Goal: Task Accomplishment & Management: Use online tool/utility

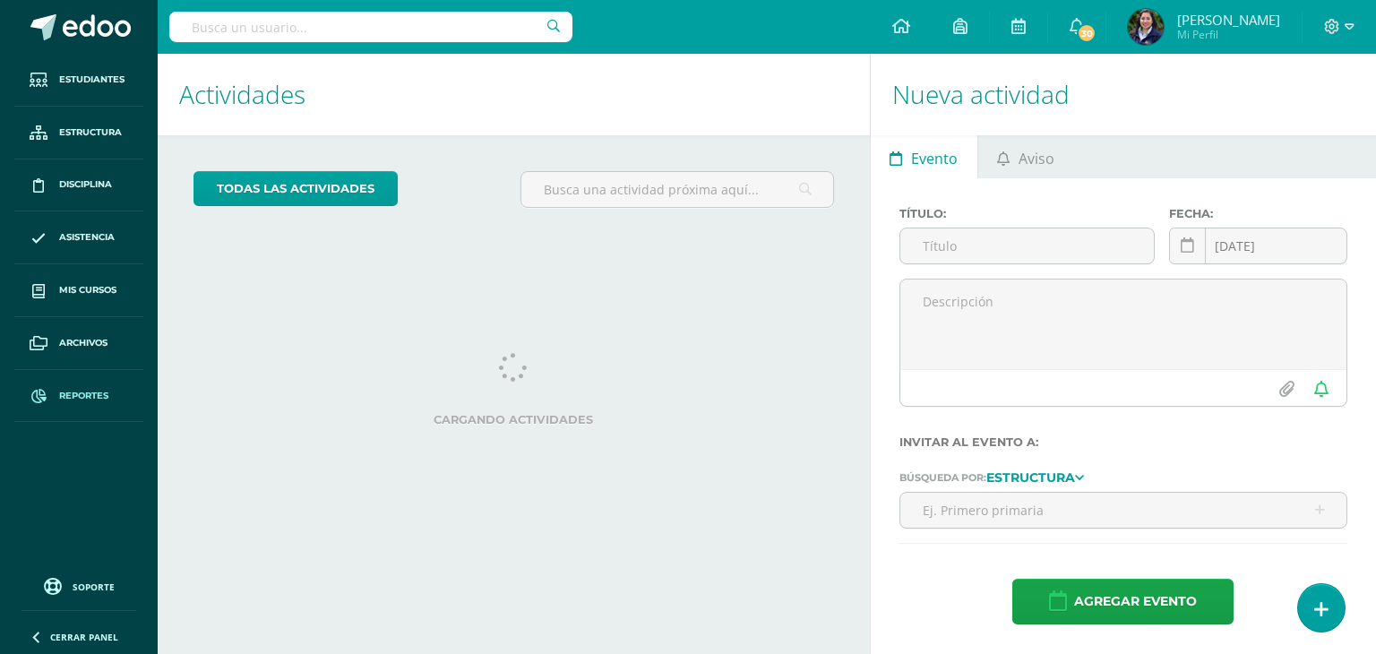
click at [63, 391] on span "Reportes" at bounding box center [83, 396] width 49 height 14
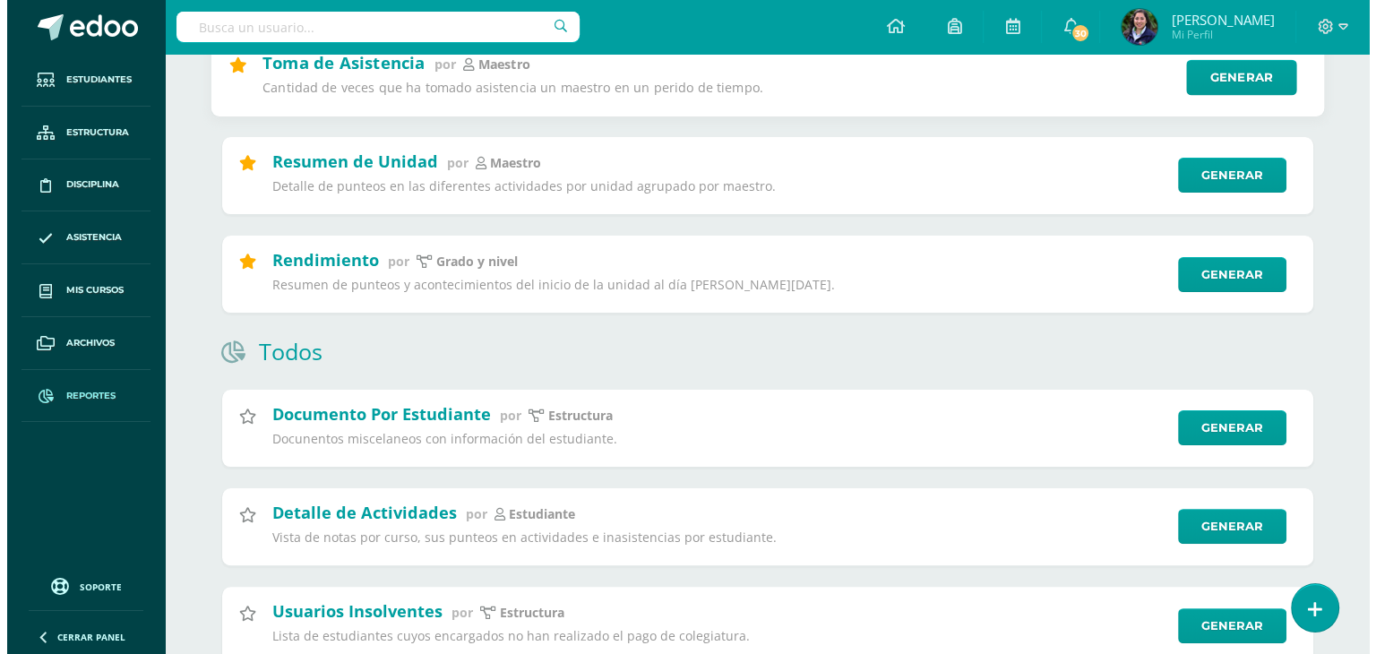
scroll to position [333, 0]
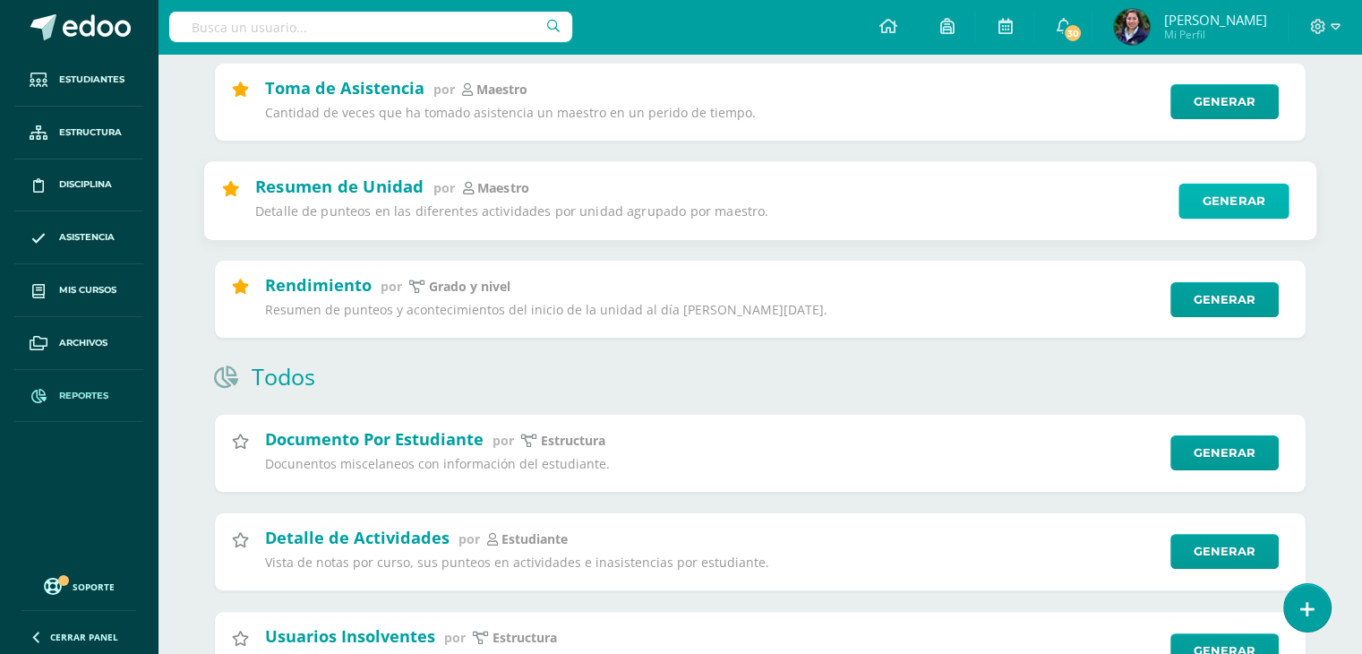
click at [1242, 194] on link "Generar" at bounding box center [1234, 201] width 110 height 36
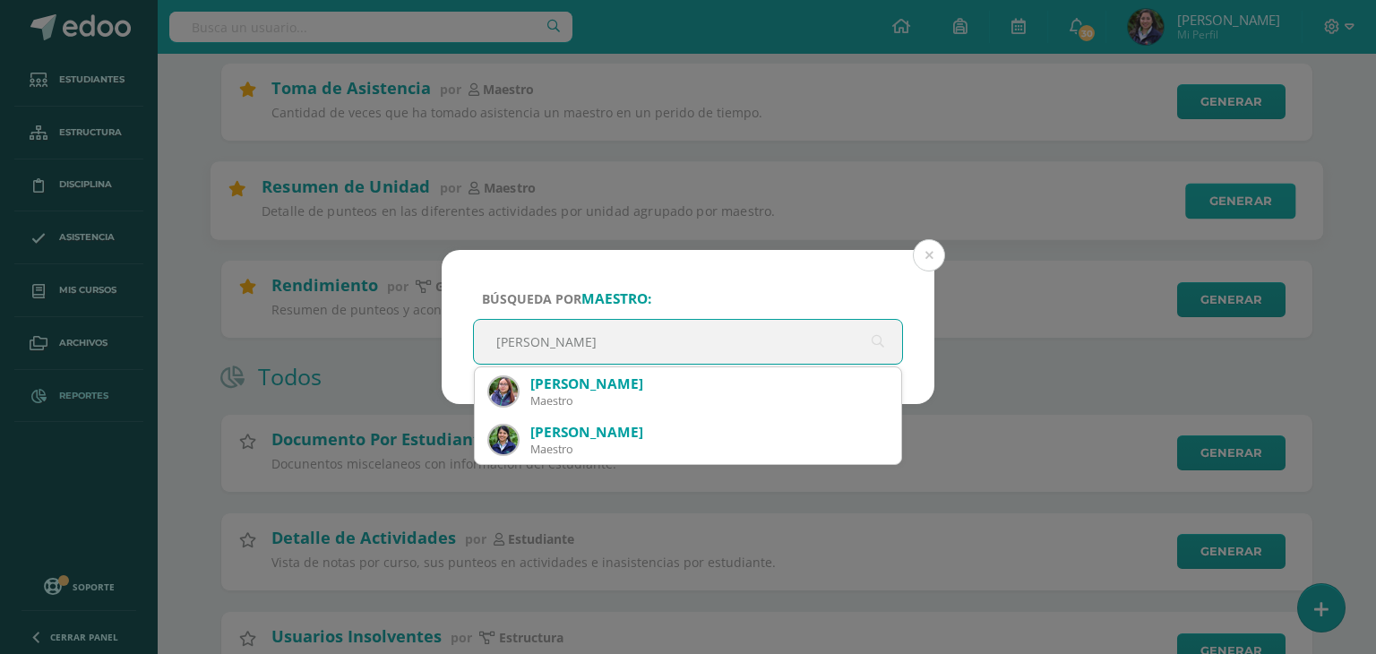
type input "kimberly"
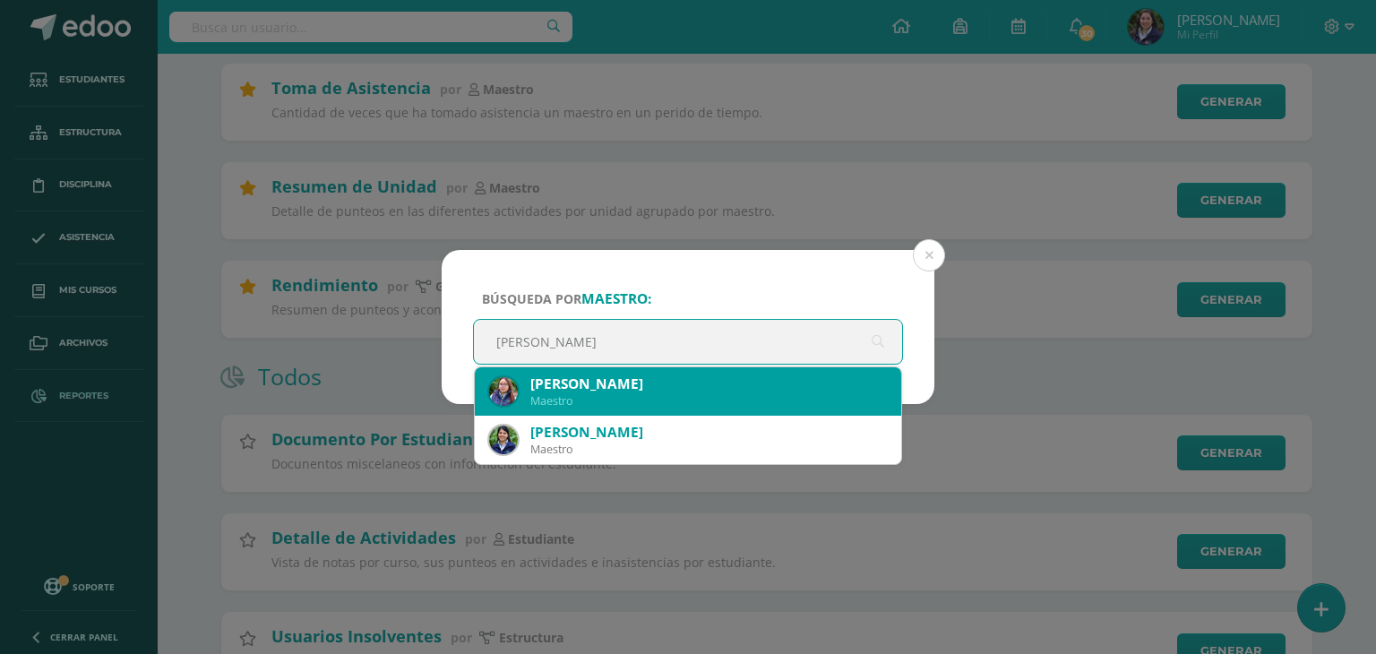
click at [842, 388] on div "Kimberly Azucena Ramirez del Aguila" at bounding box center [708, 383] width 356 height 19
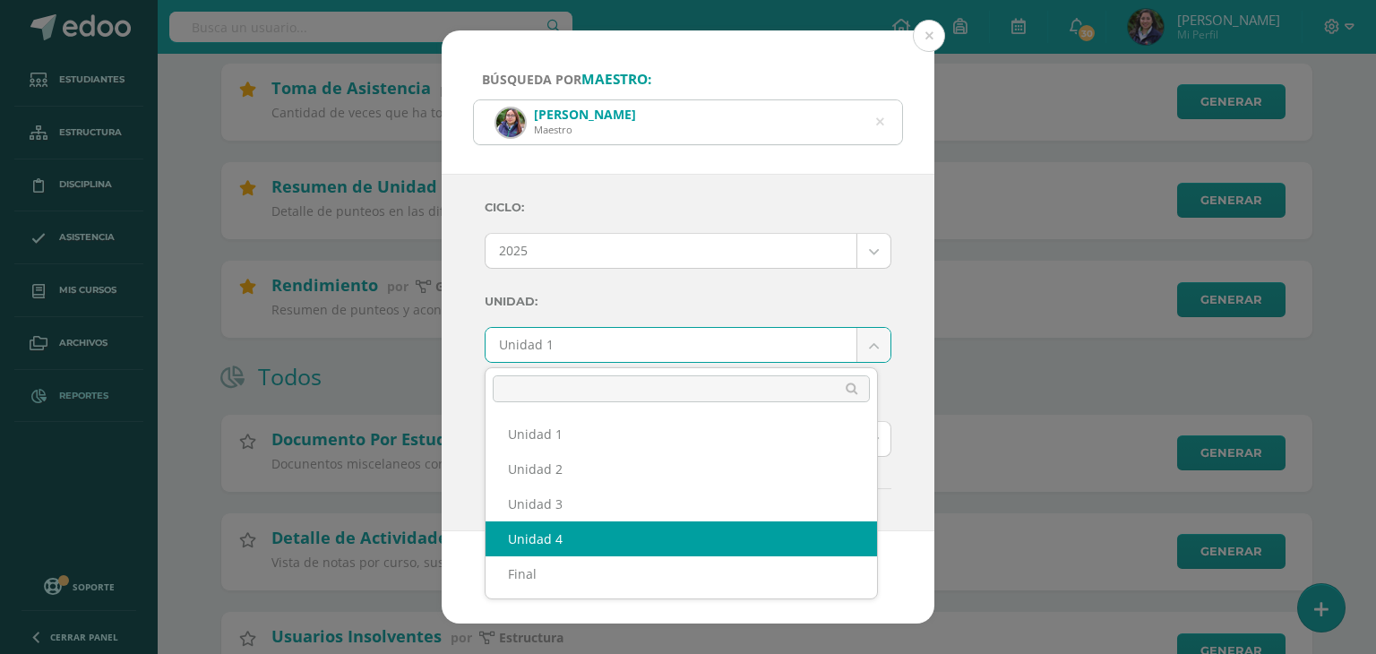
select select "Unidad 4"
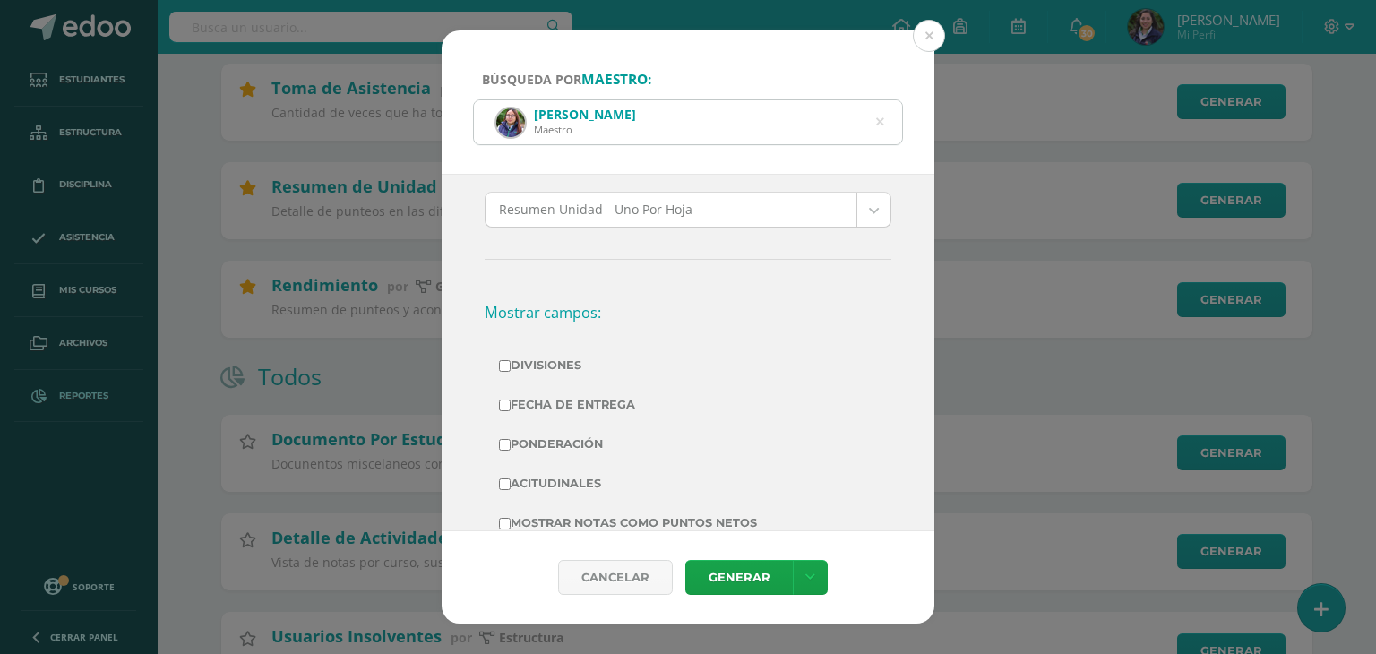
scroll to position [332, 0]
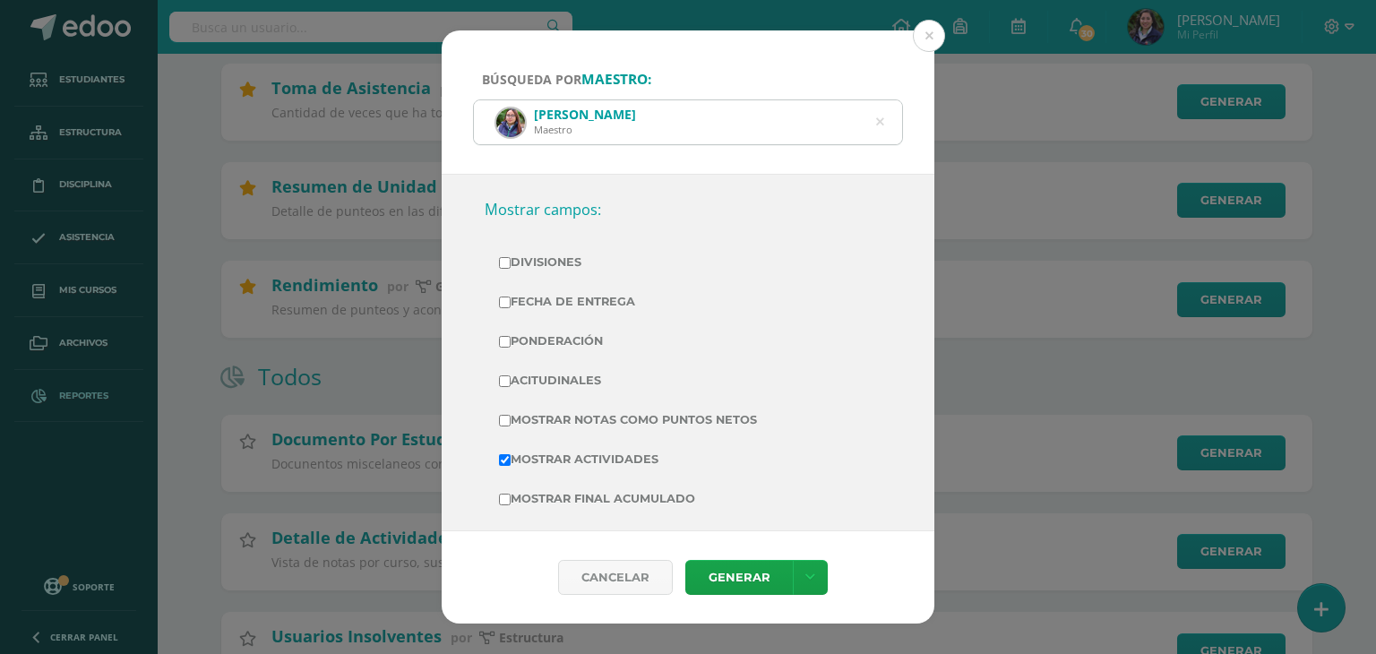
click at [558, 259] on label "Divisiones" at bounding box center [688, 262] width 378 height 25
click at [511, 259] on input "Divisiones" at bounding box center [505, 263] width 12 height 12
checkbox input "true"
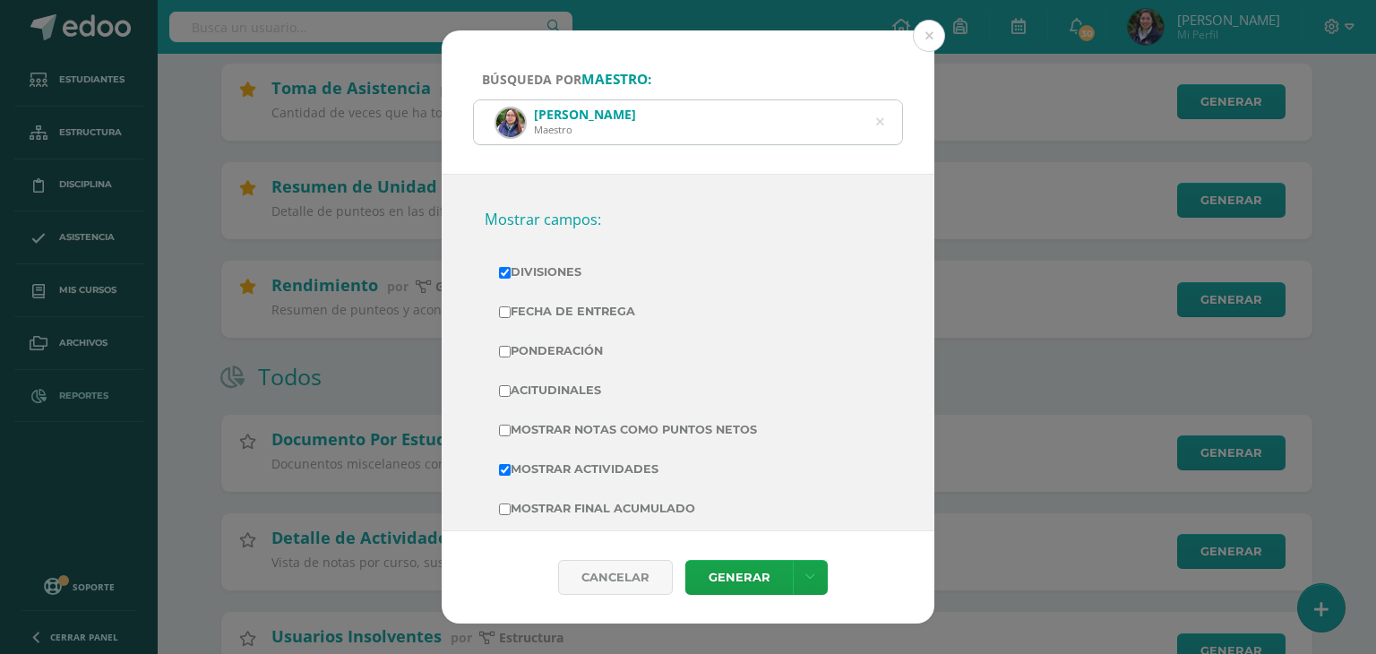
scroll to position [315, 0]
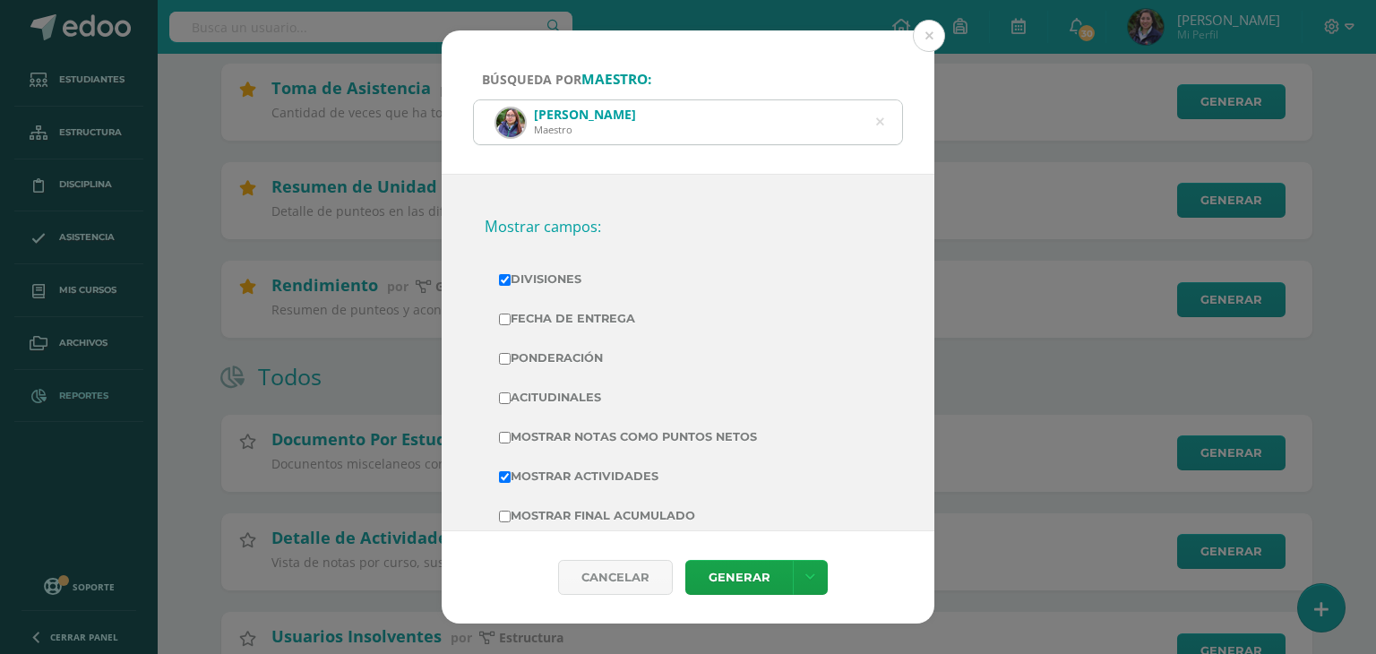
click at [545, 327] on label "Fecha de Entrega" at bounding box center [688, 318] width 378 height 25
click at [511, 325] on input "Fecha de Entrega" at bounding box center [505, 319] width 12 height 12
checkbox input "true"
click at [545, 363] on label "Ponderación" at bounding box center [688, 358] width 378 height 25
click at [511, 363] on input "Ponderación" at bounding box center [505, 359] width 12 height 12
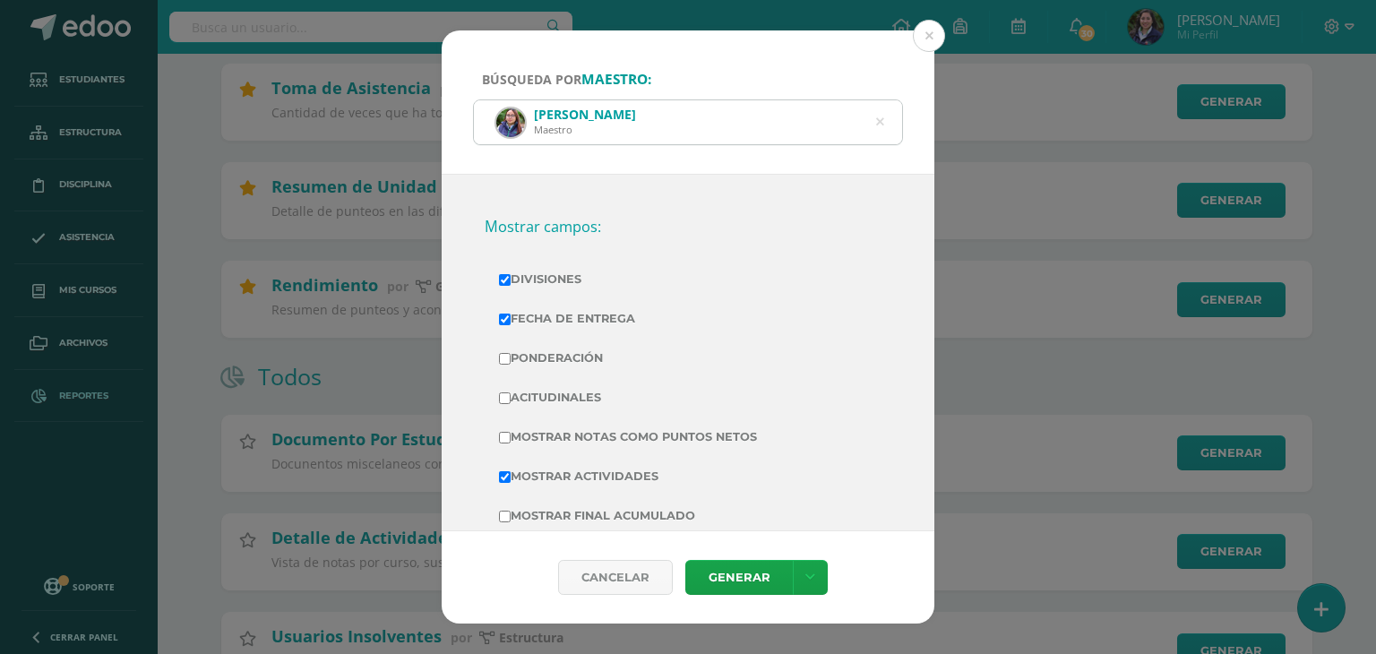
checkbox input "true"
click at [545, 387] on label "Acitudinales" at bounding box center [688, 397] width 378 height 25
click at [511, 392] on input "Acitudinales" at bounding box center [505, 398] width 12 height 12
checkbox input "true"
click at [712, 571] on link "Generar" at bounding box center [738, 577] width 107 height 35
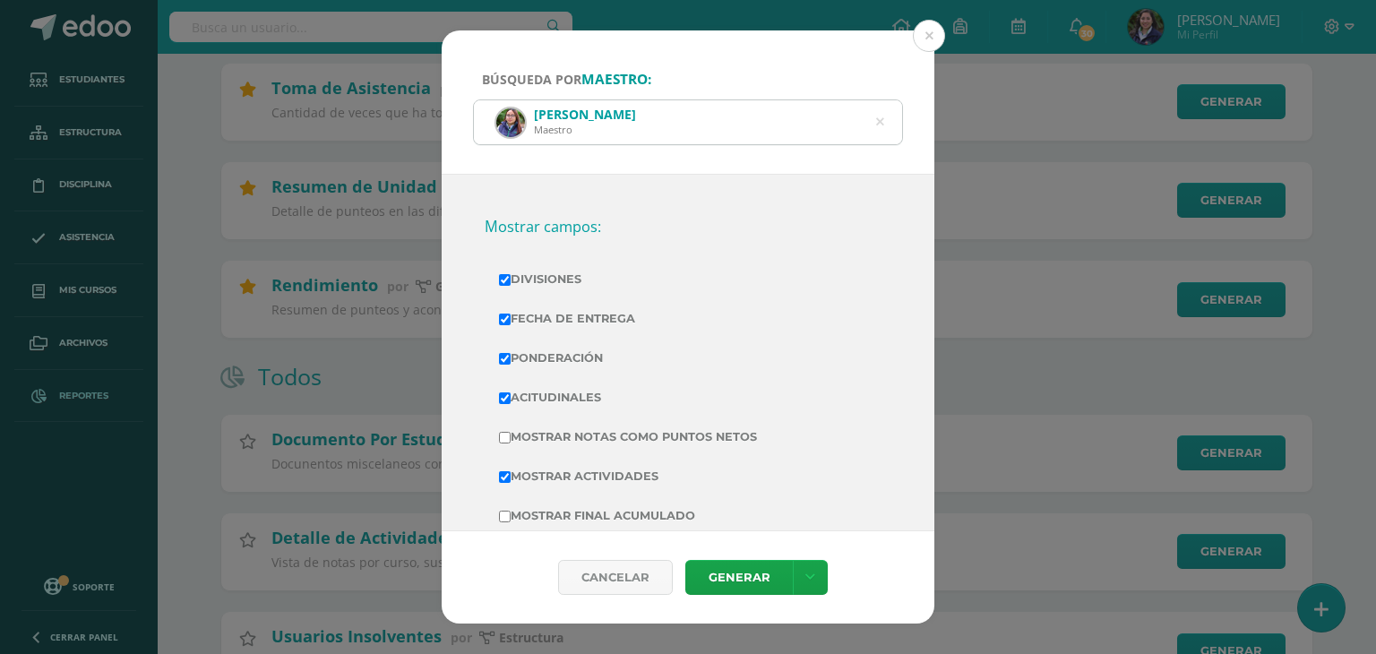
click at [880, 120] on icon at bounding box center [880, 122] width 8 height 46
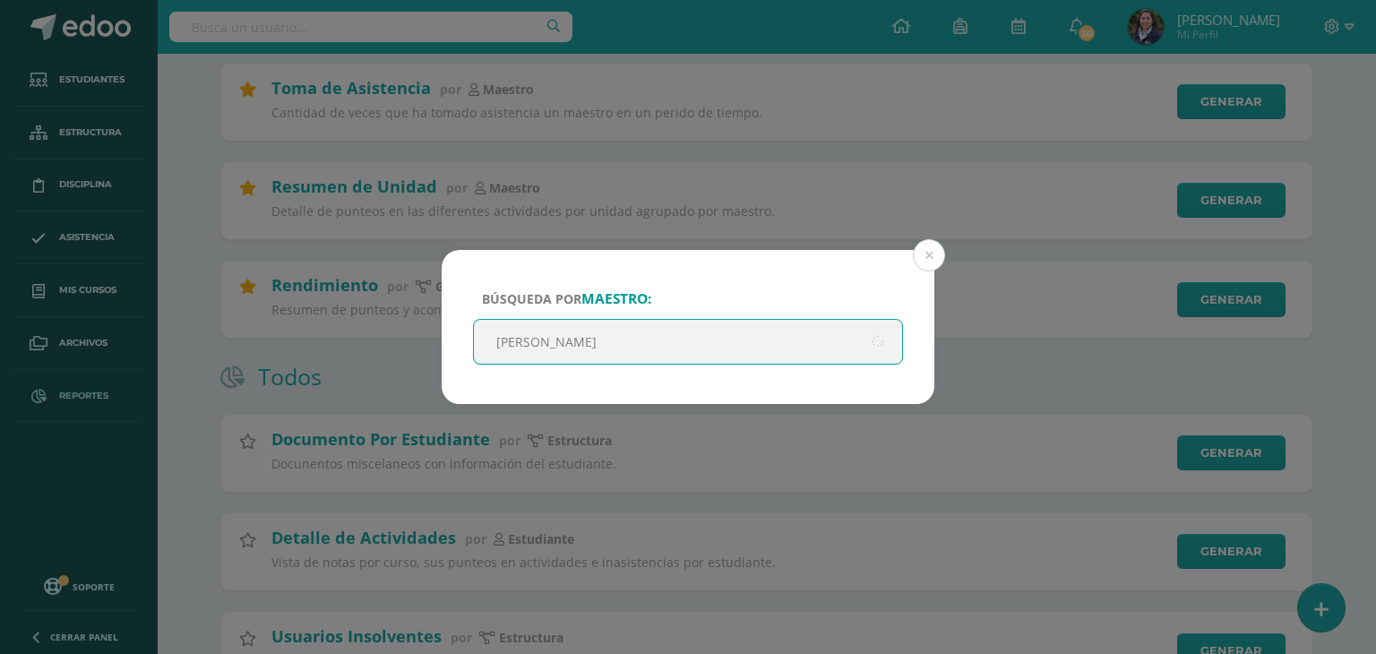
type input "maite"
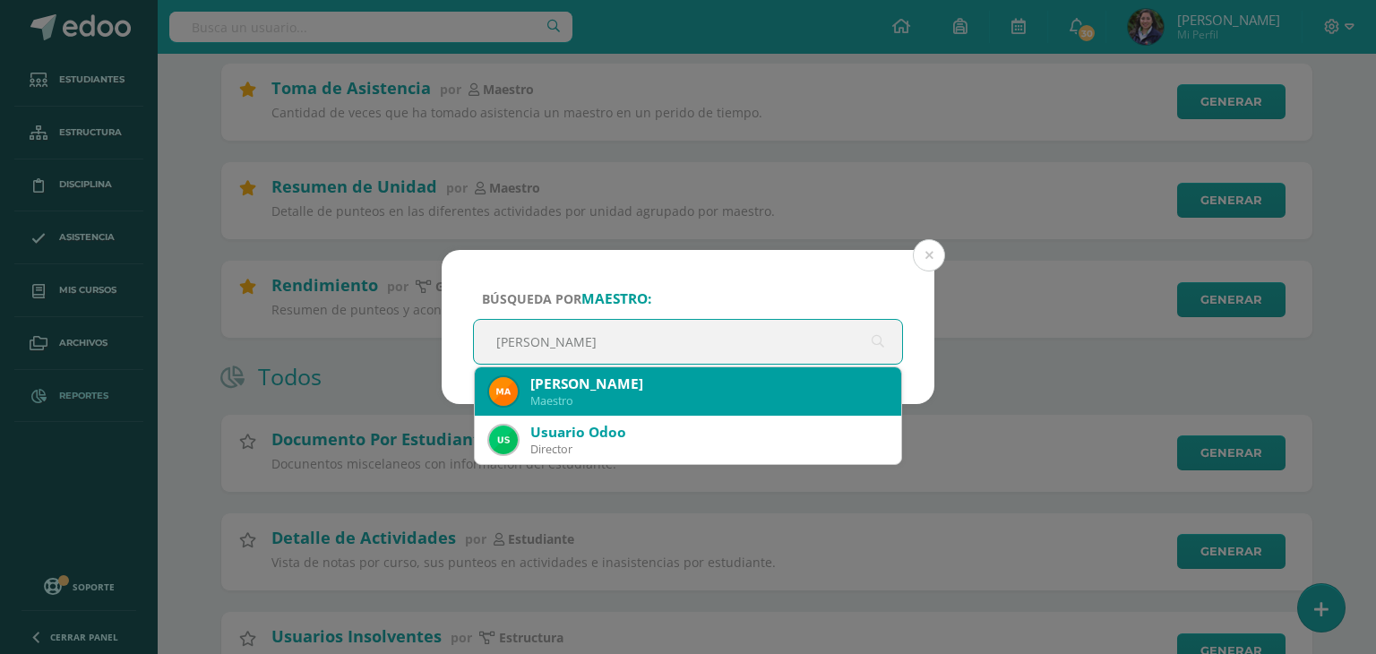
click at [627, 395] on div "Maestro" at bounding box center [708, 400] width 356 height 15
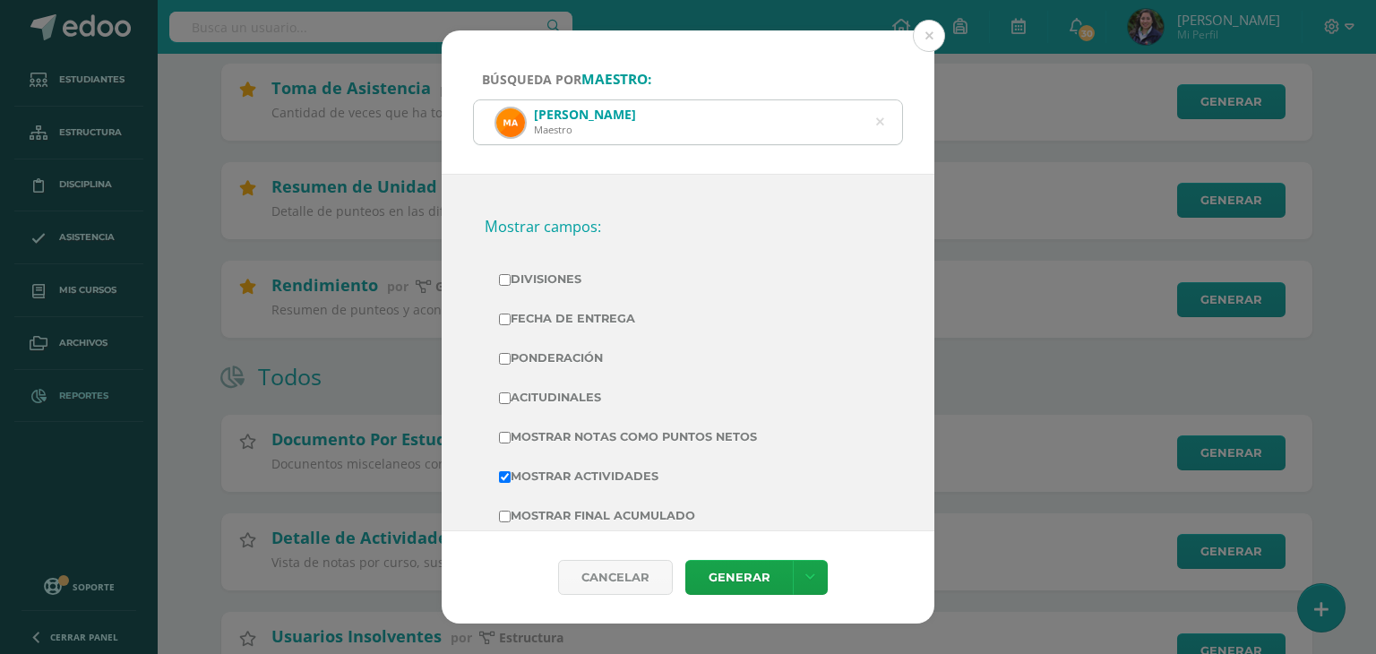
click at [573, 282] on label "Divisiones" at bounding box center [688, 279] width 378 height 25
click at [511, 282] on input "Divisiones" at bounding box center [505, 280] width 12 height 12
checkbox input "true"
click at [576, 313] on label "Fecha de Entrega" at bounding box center [688, 318] width 378 height 25
click at [511, 313] on input "Fecha de Entrega" at bounding box center [505, 319] width 12 height 12
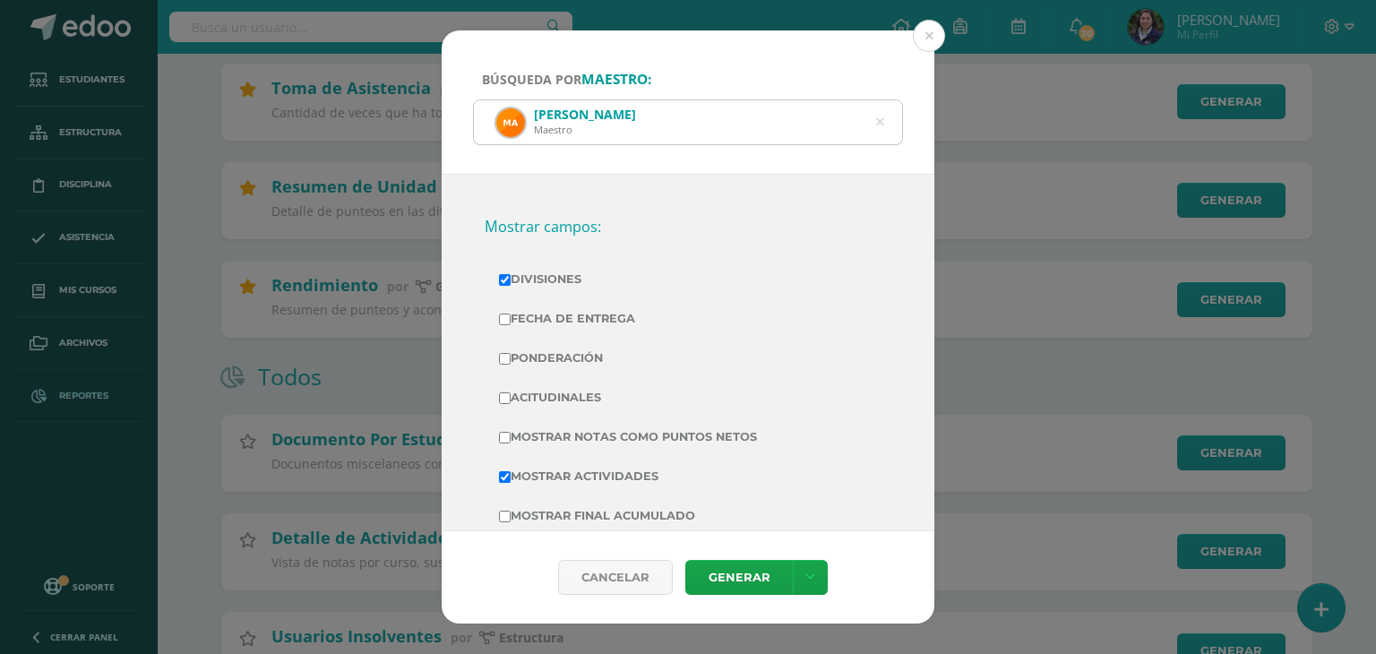
checkbox input "true"
click at [576, 363] on label "Ponderación" at bounding box center [688, 358] width 378 height 25
click at [511, 363] on input "Ponderación" at bounding box center [505, 359] width 12 height 12
checkbox input "true"
click at [575, 399] on label "Acitudinales" at bounding box center [688, 397] width 378 height 25
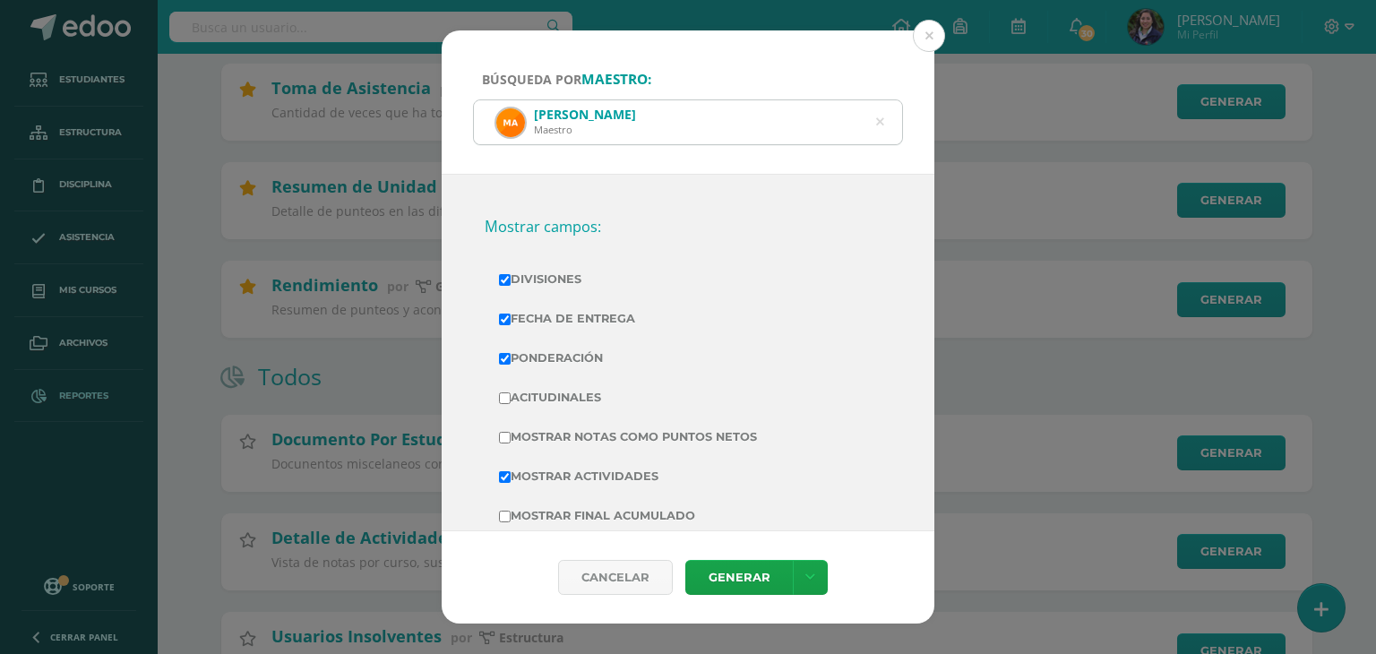
click at [511, 399] on input "Acitudinales" at bounding box center [505, 398] width 12 height 12
checkbox input "true"
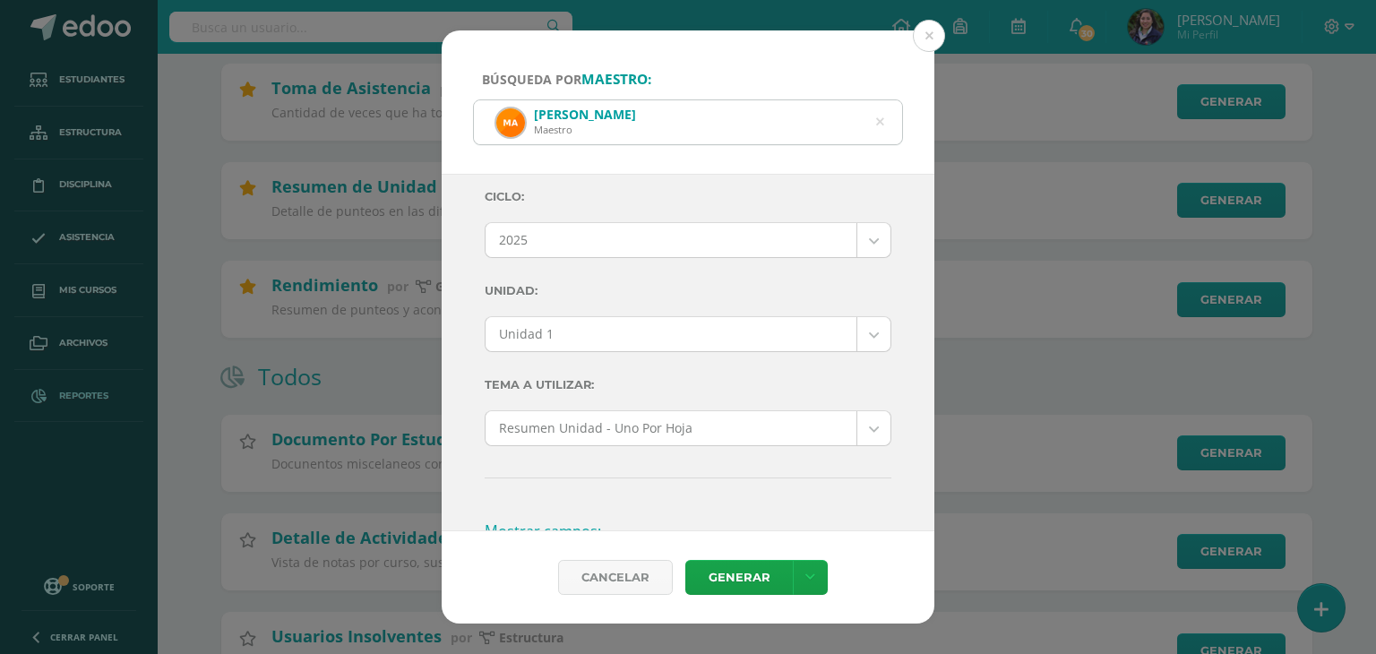
scroll to position [11, 0]
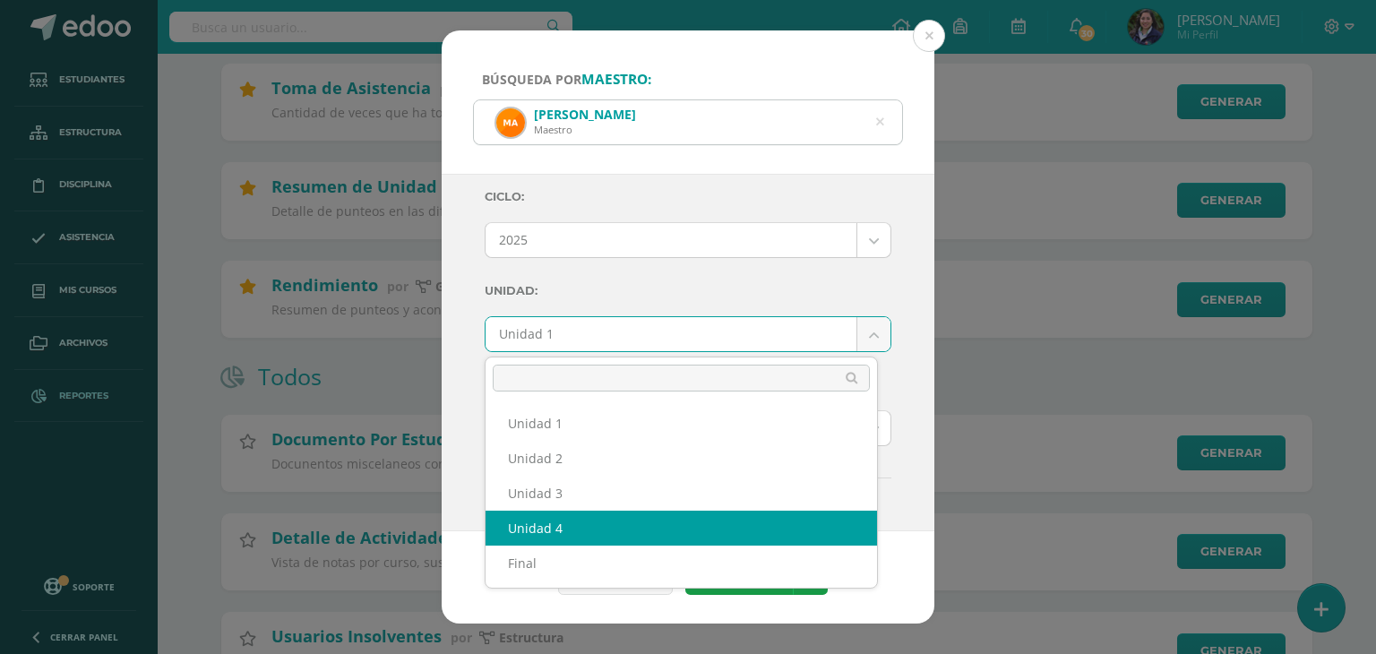
select select "Unidad 4"
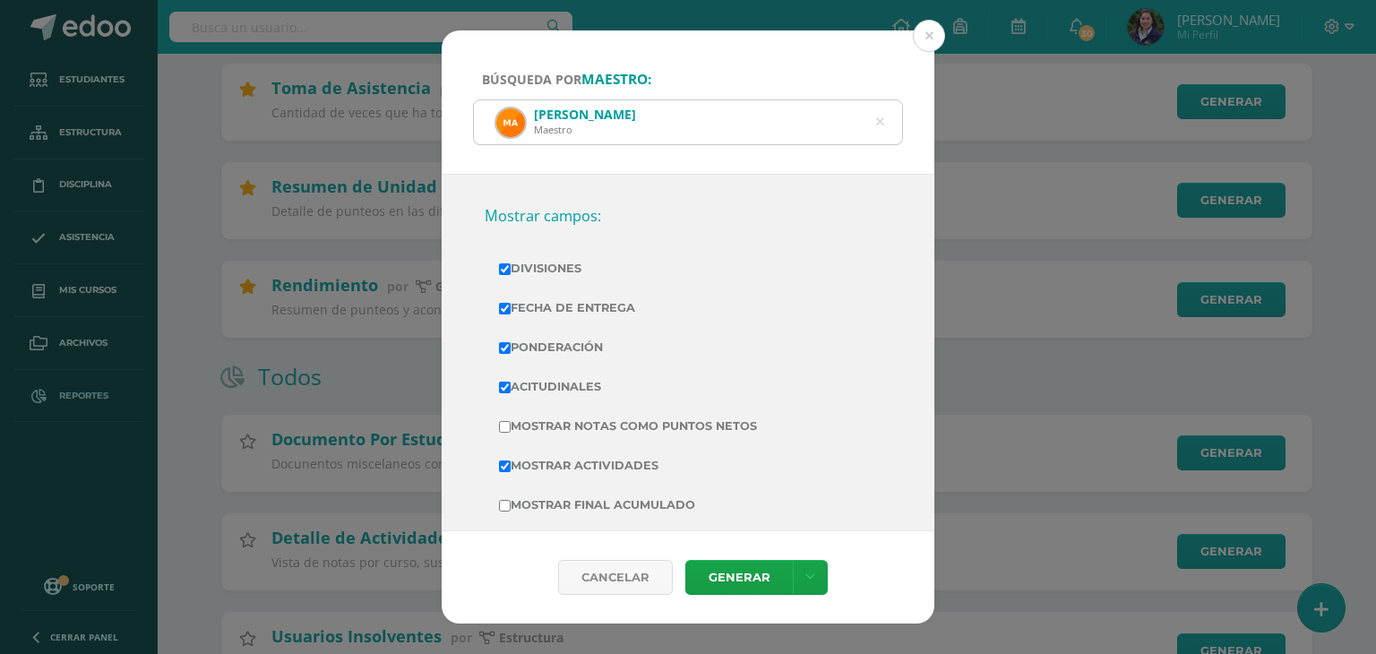
scroll to position [498, 0]
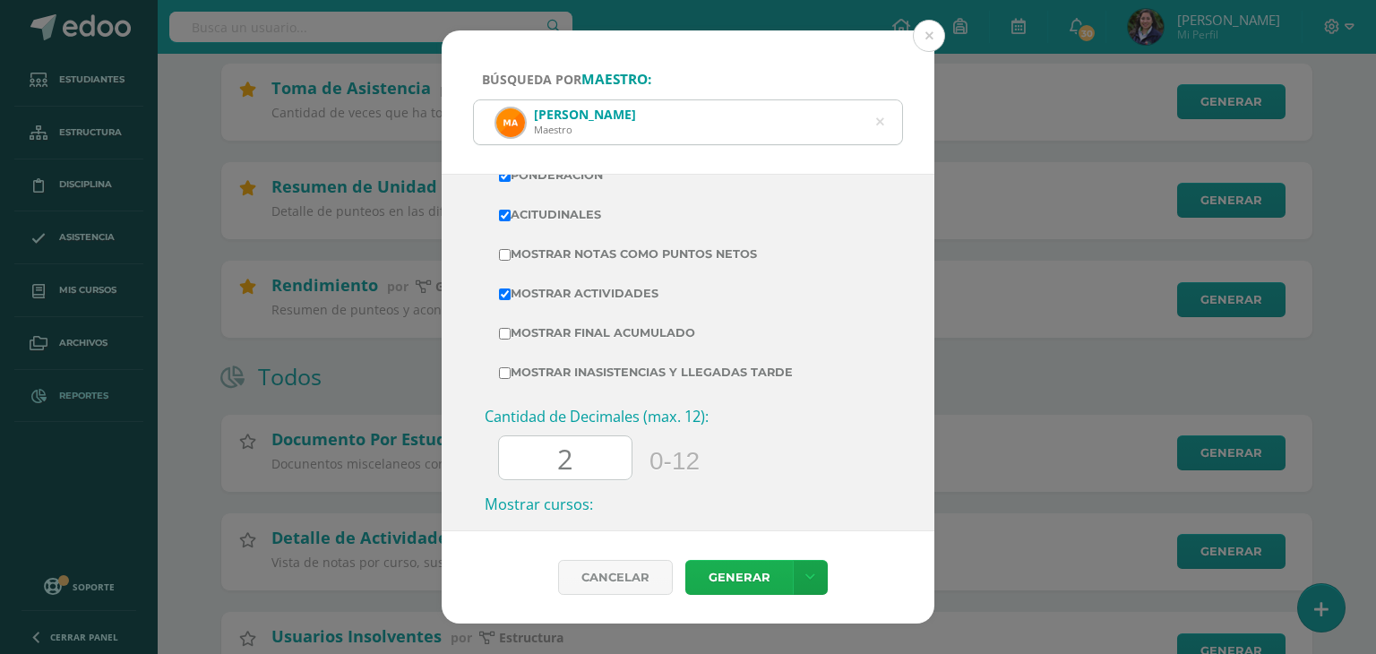
click at [750, 566] on link "Generar" at bounding box center [738, 577] width 107 height 35
click at [917, 42] on button at bounding box center [929, 36] width 32 height 32
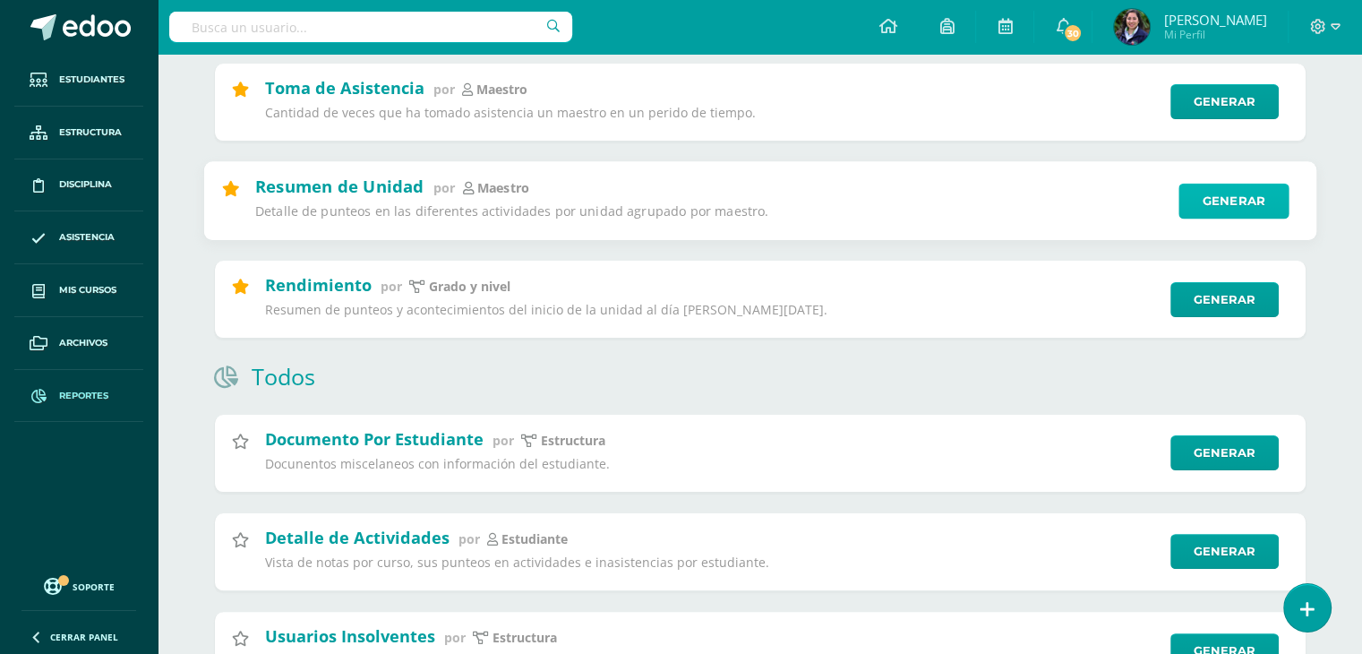
click at [1254, 210] on link "Generar" at bounding box center [1234, 201] width 110 height 36
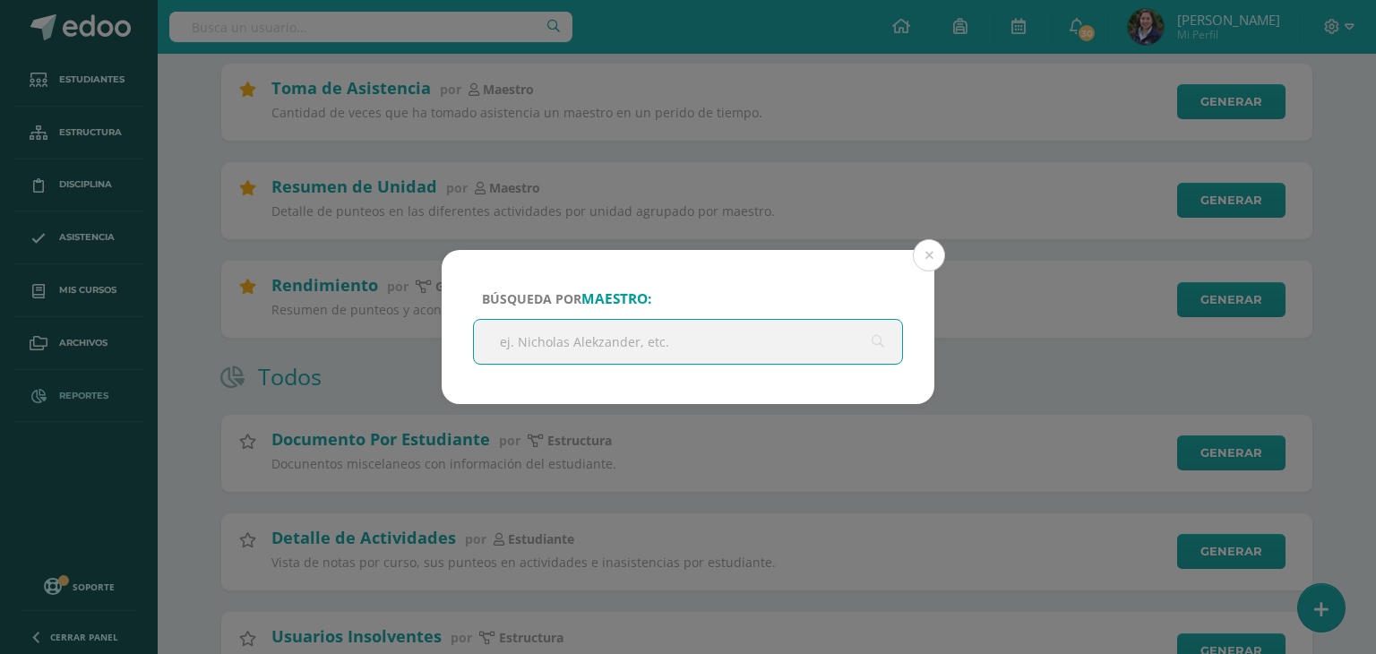
click at [685, 350] on input "text" at bounding box center [688, 342] width 428 height 44
type input "elisza"
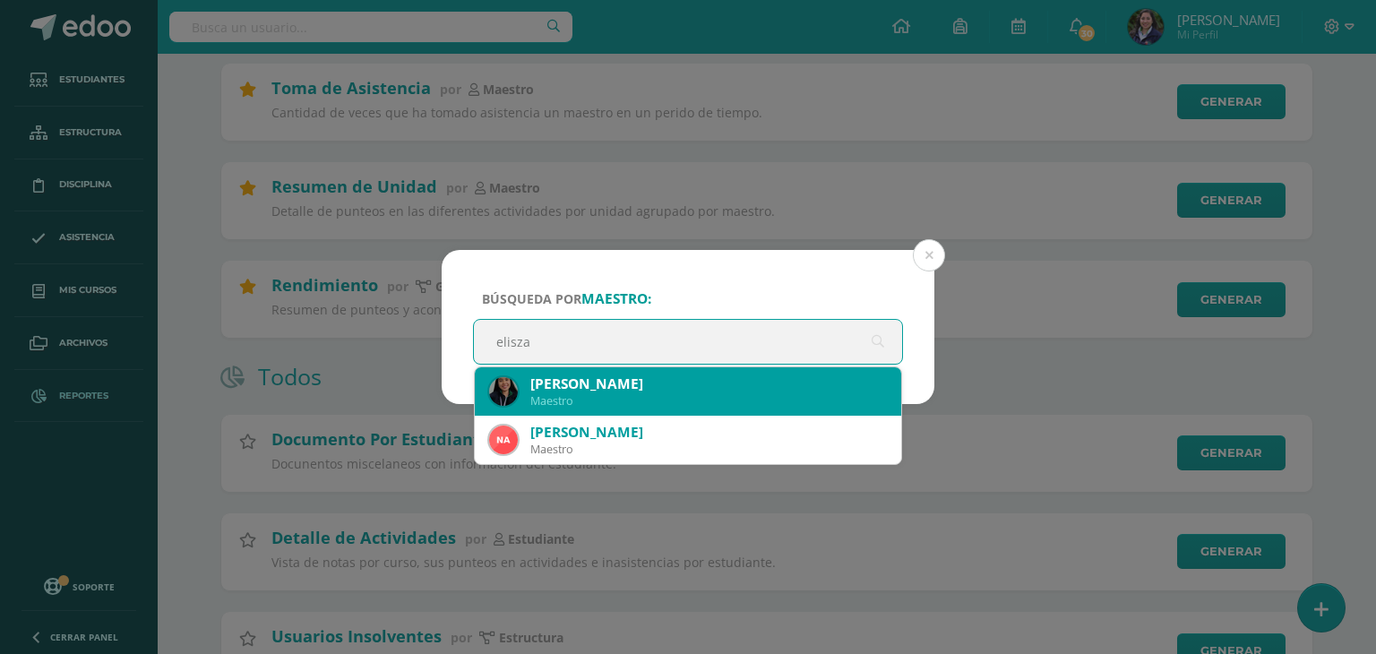
click at [690, 382] on div "Elisza Yanett Rodríguez Olivares" at bounding box center [708, 383] width 356 height 19
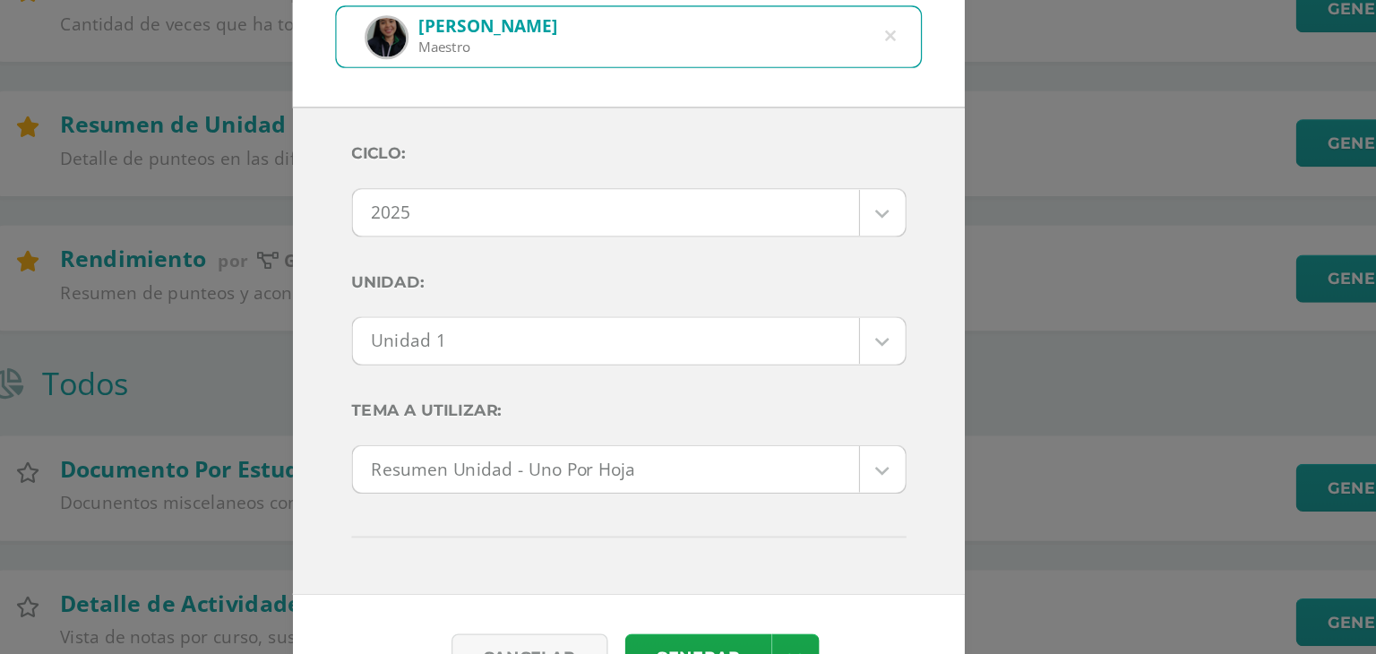
scroll to position [333, 0]
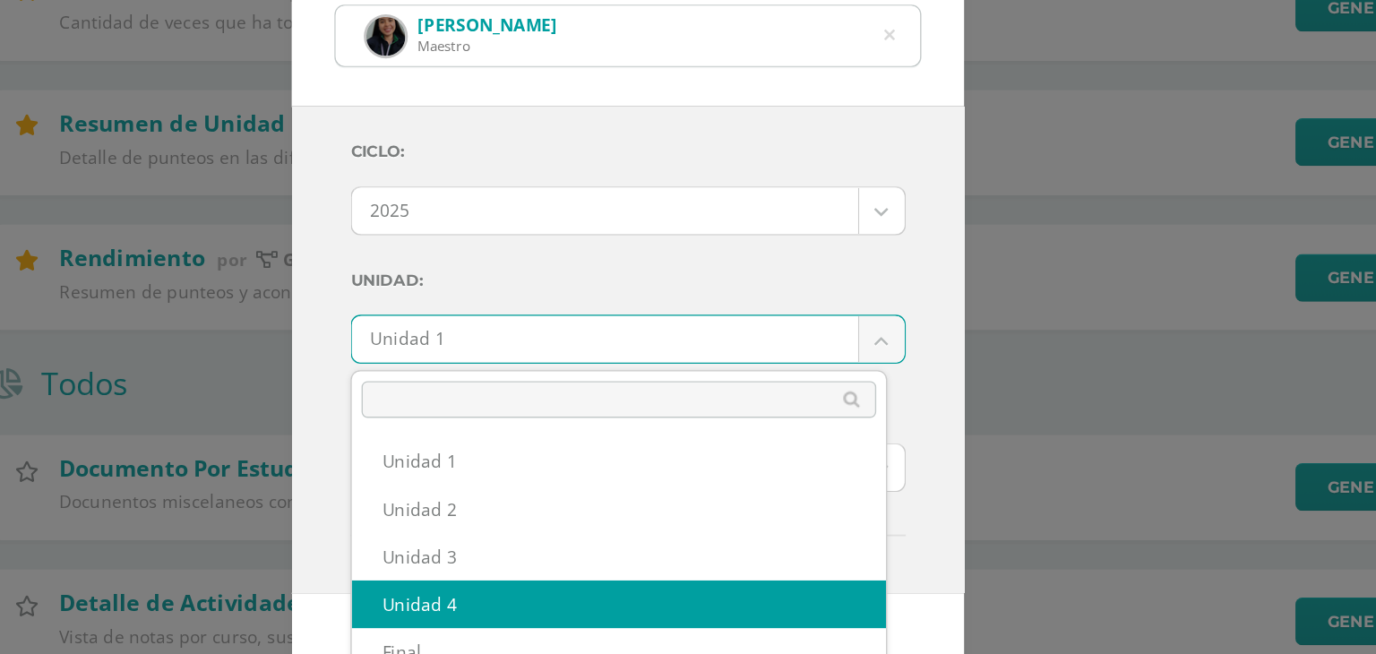
select select "Unidad 4"
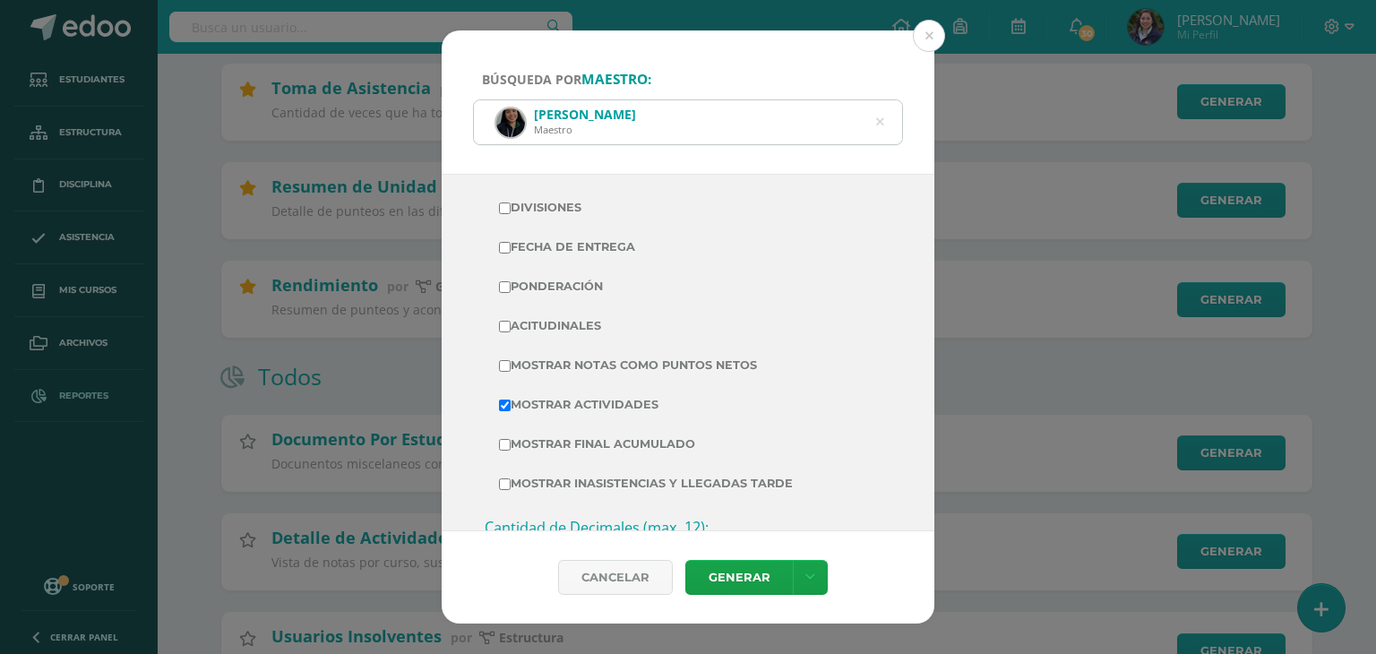
scroll to position [398, 0]
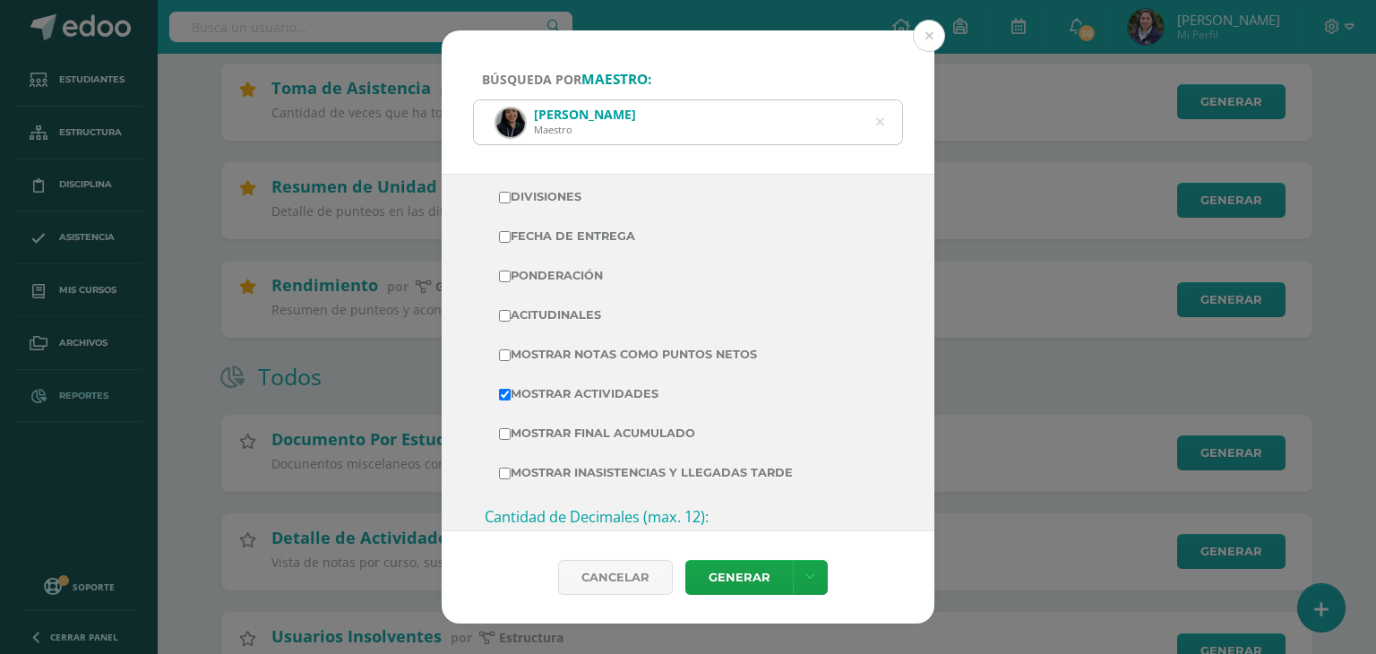
click at [541, 191] on label "Divisiones" at bounding box center [688, 197] width 378 height 25
click at [511, 192] on input "Divisiones" at bounding box center [505, 198] width 12 height 12
checkbox input "true"
click at [557, 230] on label "Fecha de Entrega" at bounding box center [688, 236] width 378 height 25
click at [511, 231] on input "Fecha de Entrega" at bounding box center [505, 237] width 12 height 12
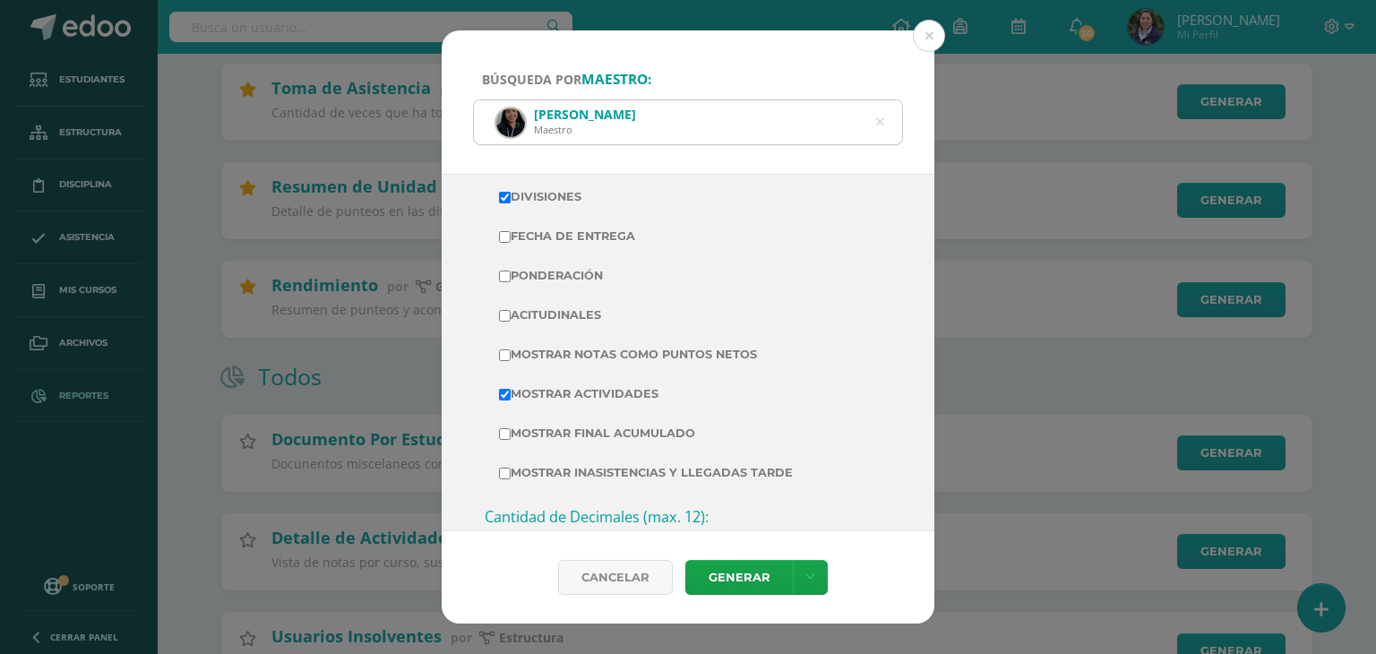
checkbox input "true"
click at [561, 269] on label "Ponderación" at bounding box center [688, 275] width 378 height 25
click at [511, 270] on input "Ponderación" at bounding box center [505, 276] width 12 height 12
checkbox input "true"
click at [570, 327] on td "Acitudinales" at bounding box center [688, 315] width 407 height 39
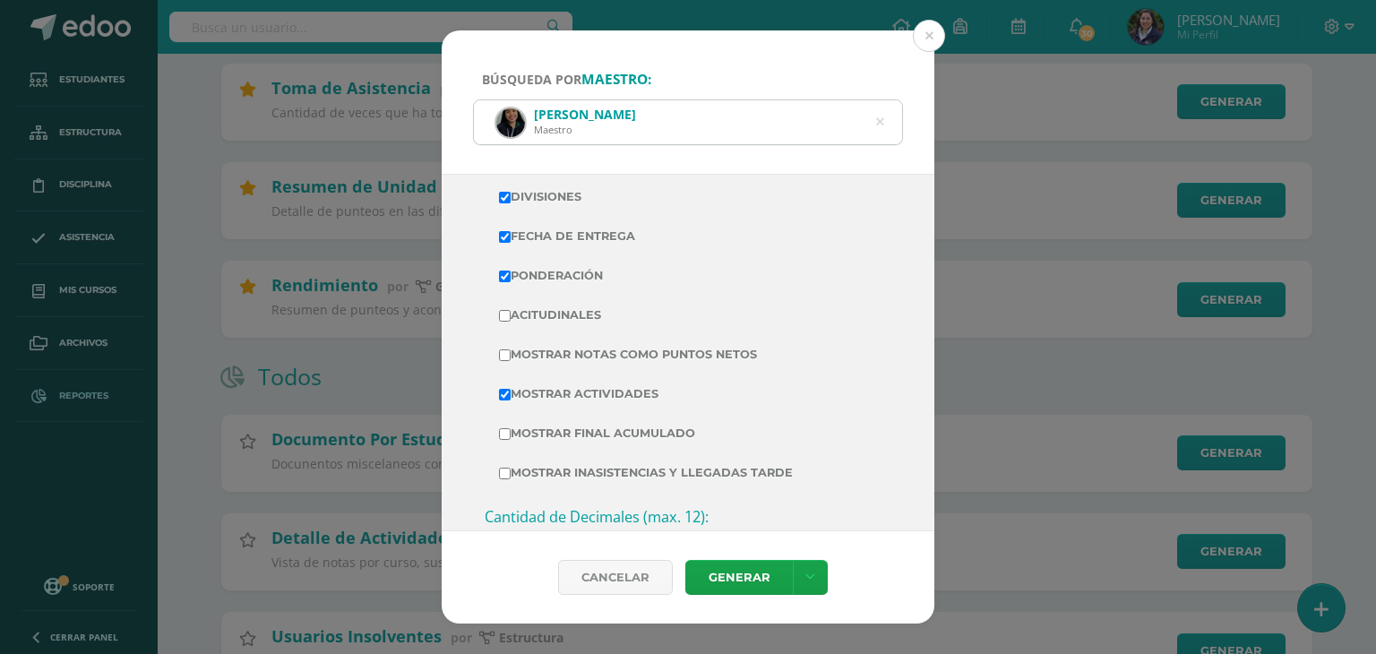
click at [580, 315] on label "Acitudinales" at bounding box center [688, 315] width 378 height 25
click at [511, 315] on input "Acitudinales" at bounding box center [505, 316] width 12 height 12
checkbox input "true"
click at [745, 580] on link "Generar" at bounding box center [738, 577] width 107 height 35
click at [883, 123] on icon at bounding box center [880, 122] width 8 height 46
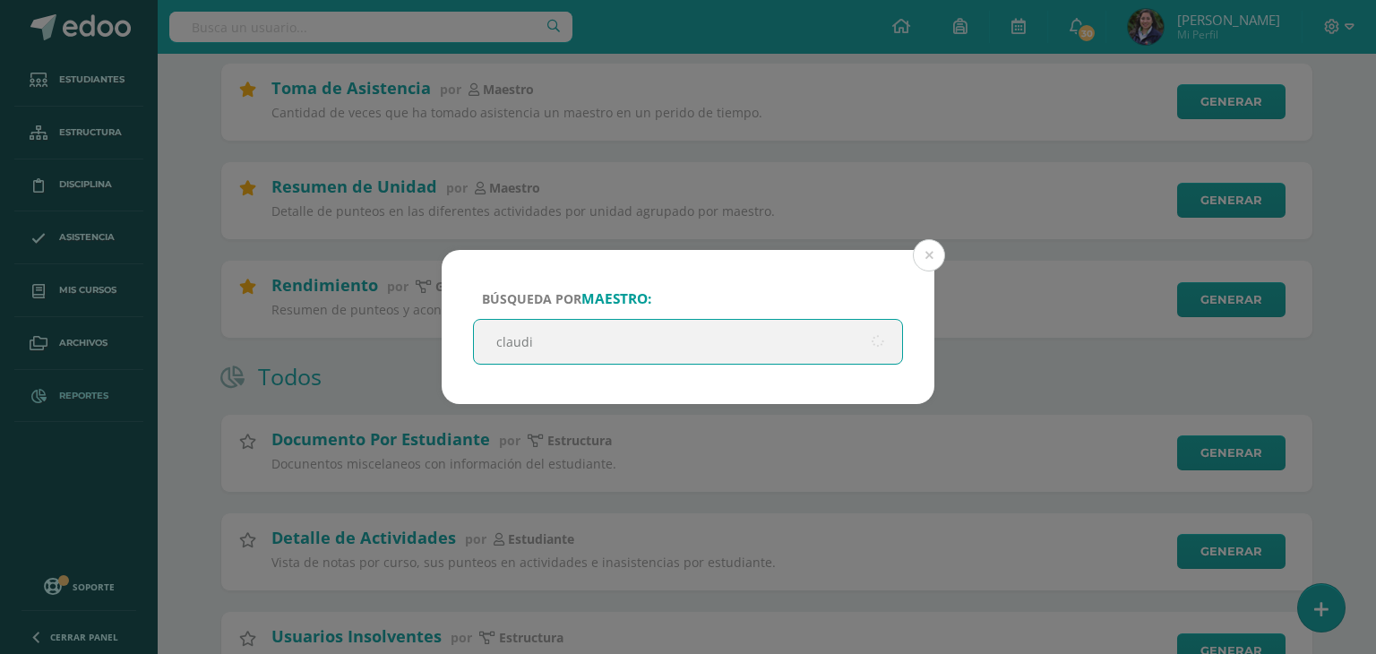
type input "claudia"
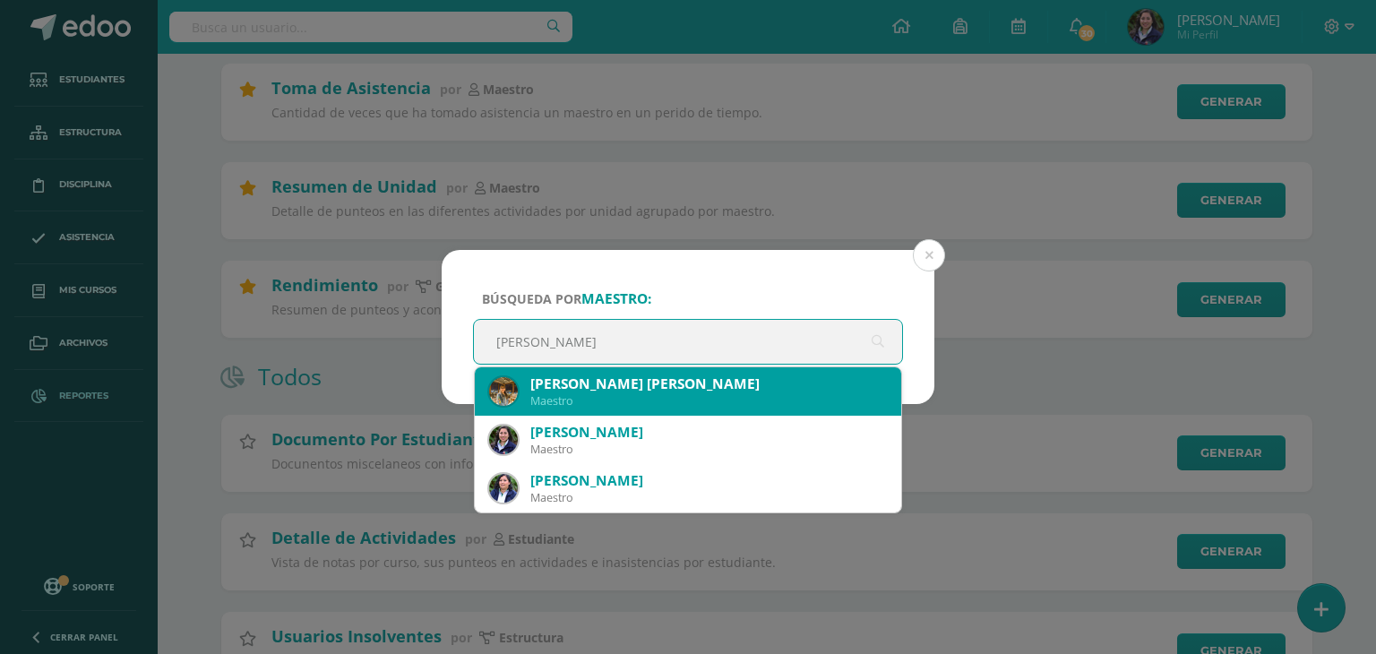
click at [584, 392] on div "Claudia Maria Contreras Flores Contreras" at bounding box center [708, 383] width 356 height 19
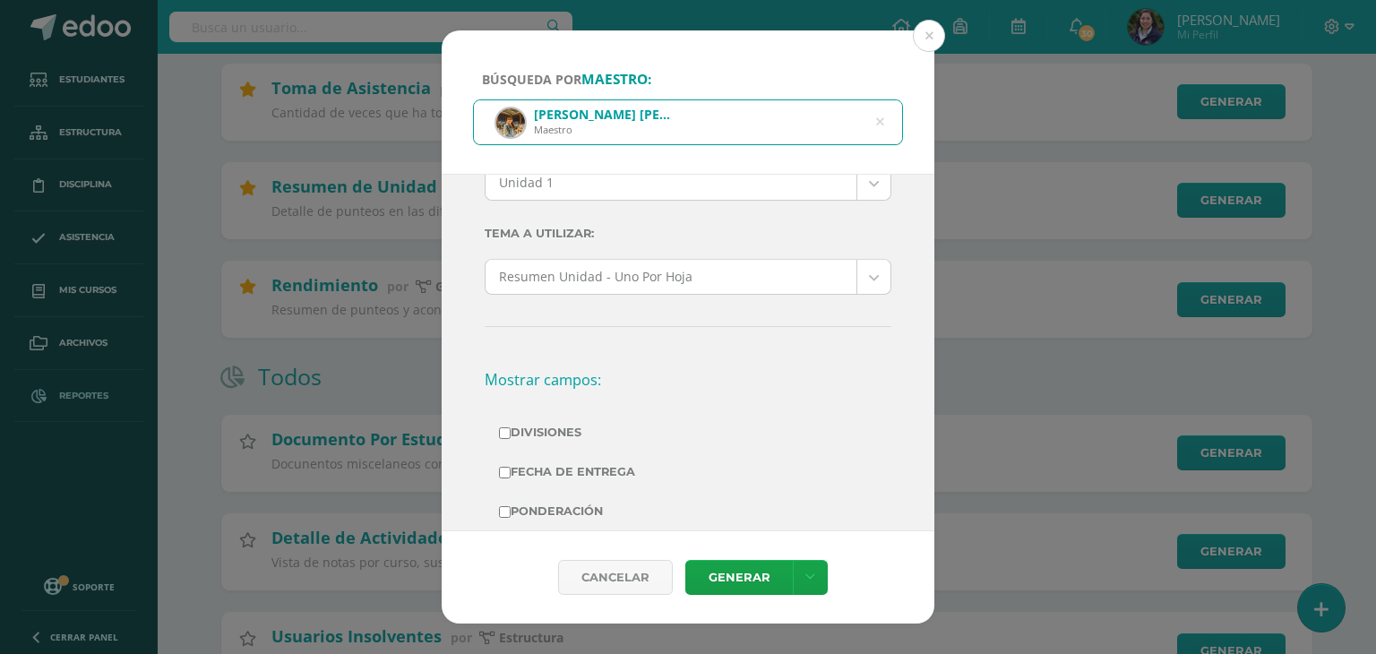
scroll to position [161, 0]
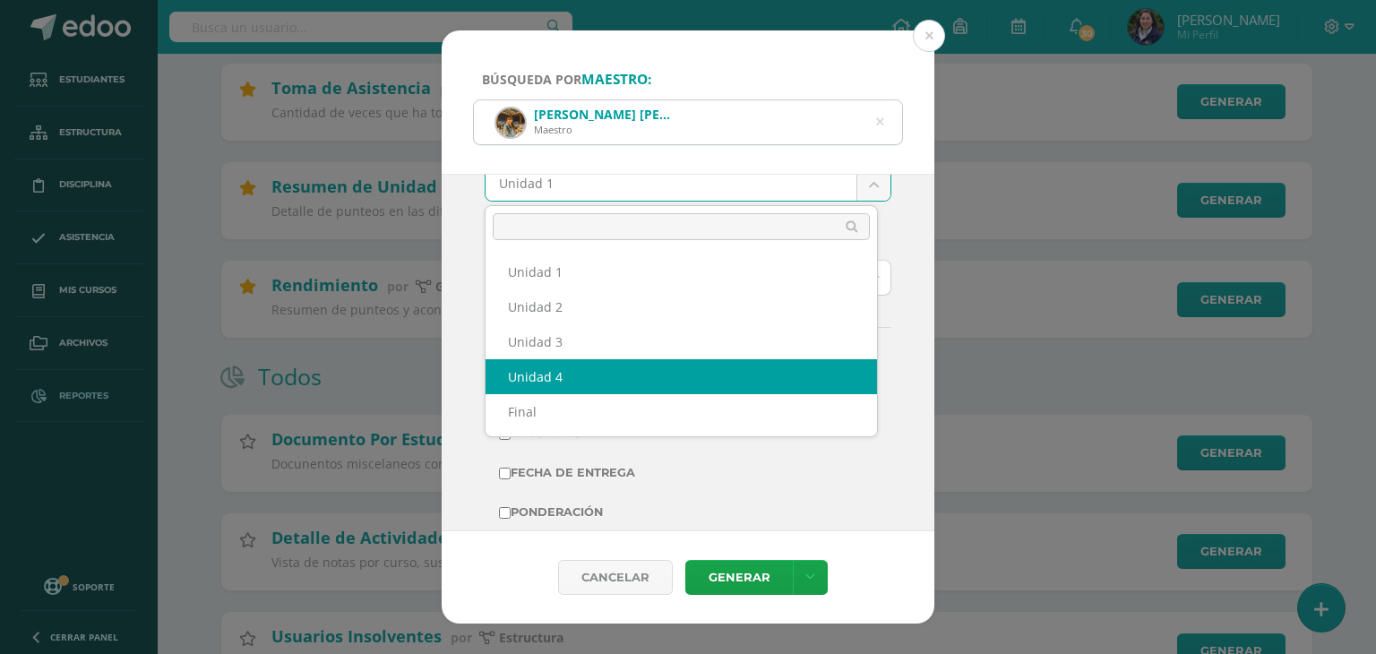
select select "Unidad 4"
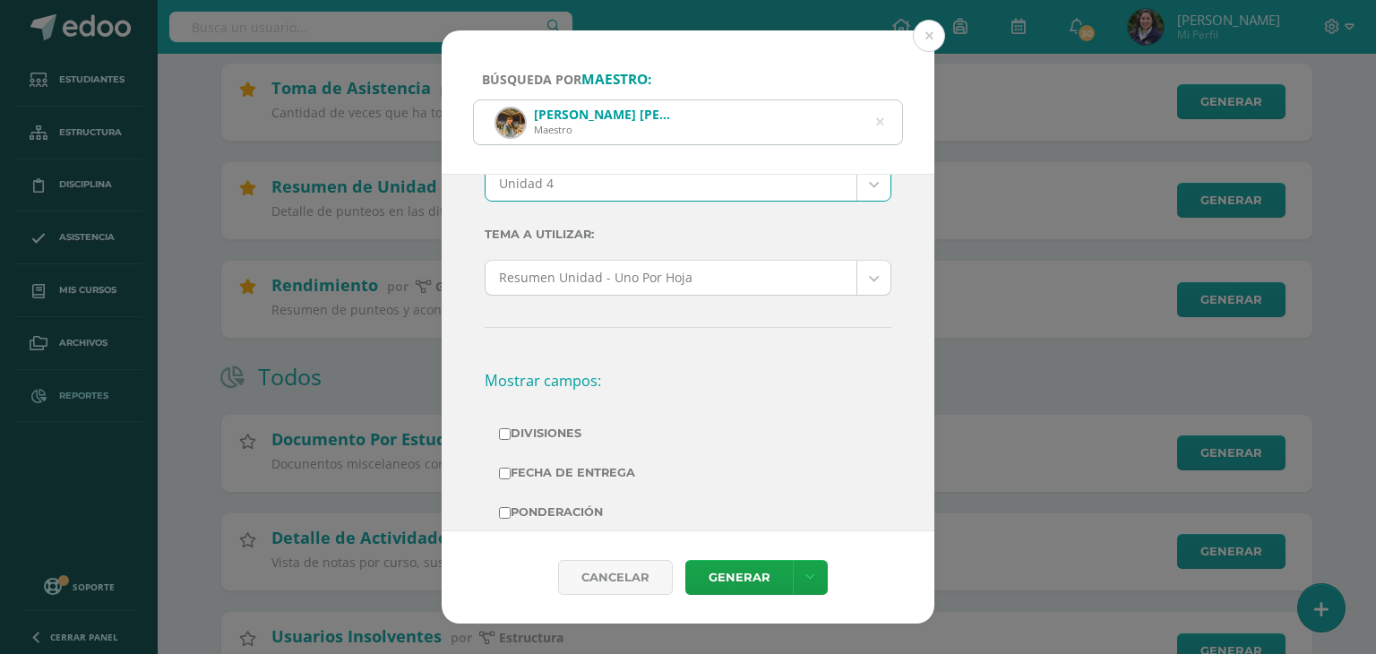
click at [571, 438] on label "Divisiones" at bounding box center [688, 433] width 378 height 25
click at [511, 438] on input "Divisiones" at bounding box center [505, 434] width 12 height 12
checkbox input "true"
click at [582, 469] on label "Fecha de Entrega" at bounding box center [688, 472] width 378 height 25
click at [511, 469] on input "Fecha de Entrega" at bounding box center [505, 474] width 12 height 12
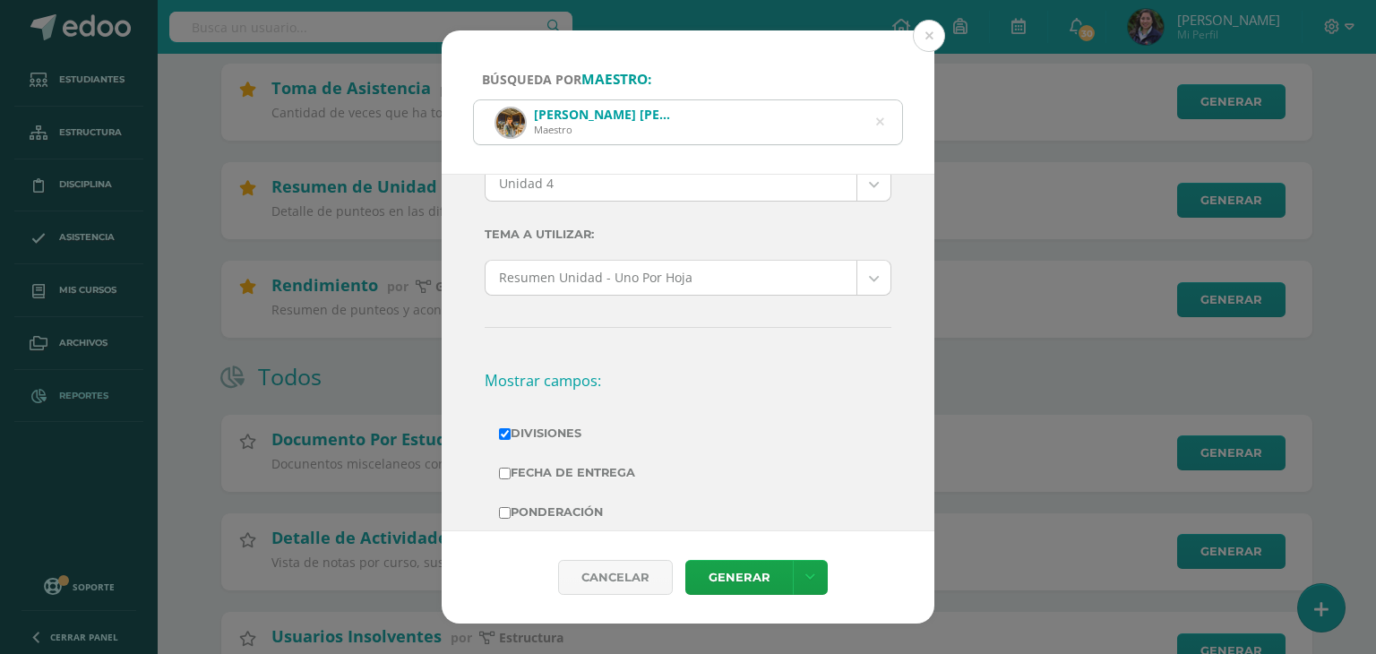
checkbox input "true"
click at [577, 506] on label "Ponderación" at bounding box center [688, 512] width 378 height 25
click at [511, 507] on input "Ponderación" at bounding box center [505, 513] width 12 height 12
checkbox input "true"
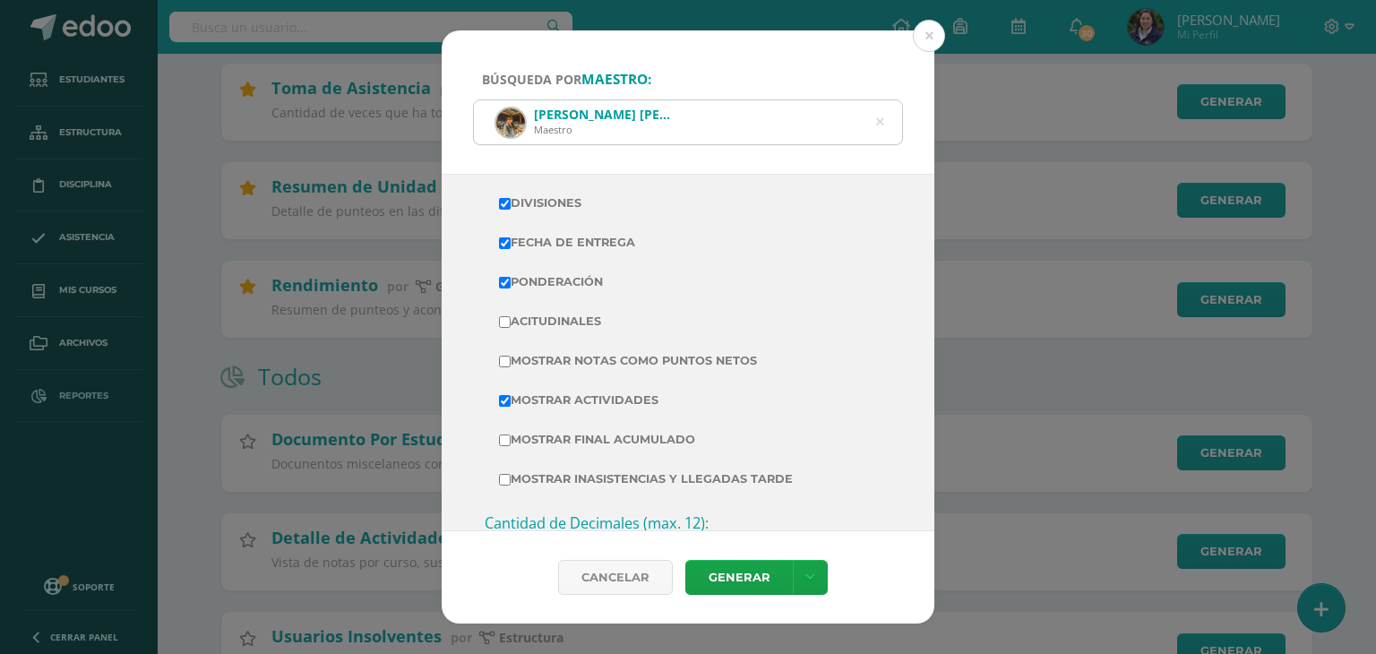
scroll to position [404, 0]
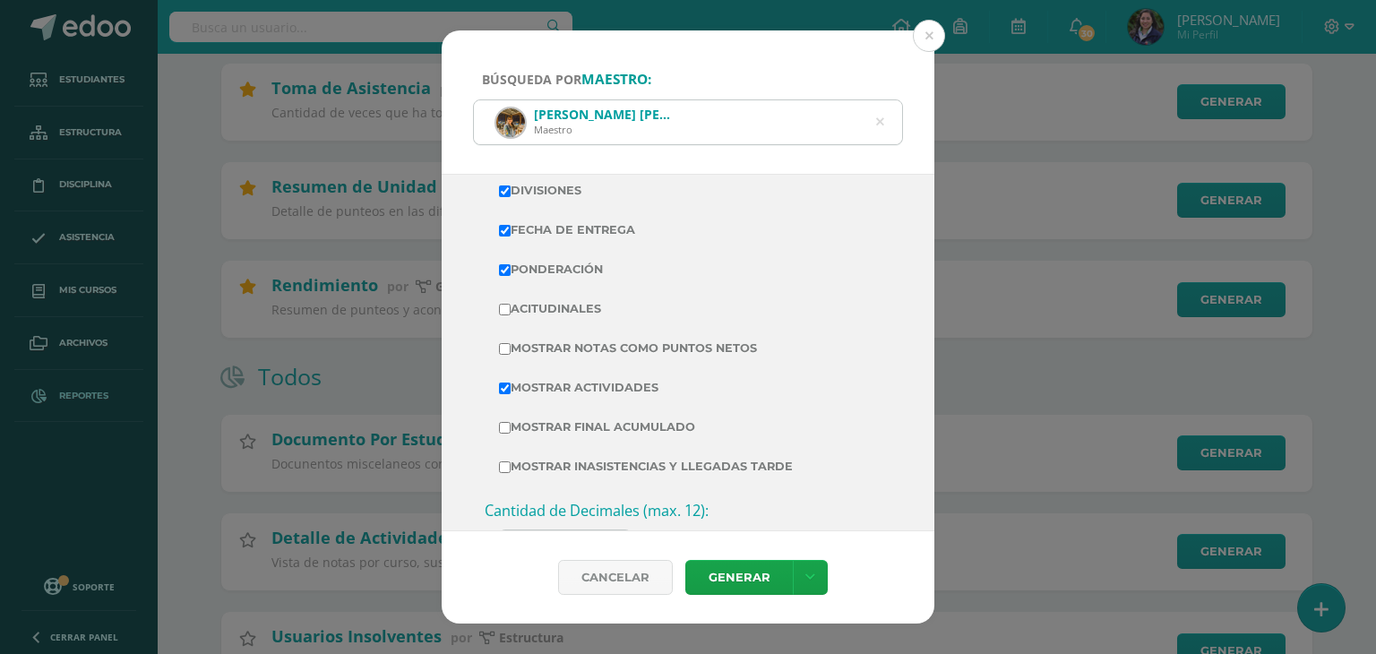
click at [591, 311] on label "Acitudinales" at bounding box center [688, 308] width 378 height 25
click at [511, 311] on input "Acitudinales" at bounding box center [505, 310] width 12 height 12
checkbox input "true"
click at [743, 565] on link "Generar" at bounding box center [738, 577] width 107 height 35
click at [933, 39] on button at bounding box center [929, 36] width 32 height 32
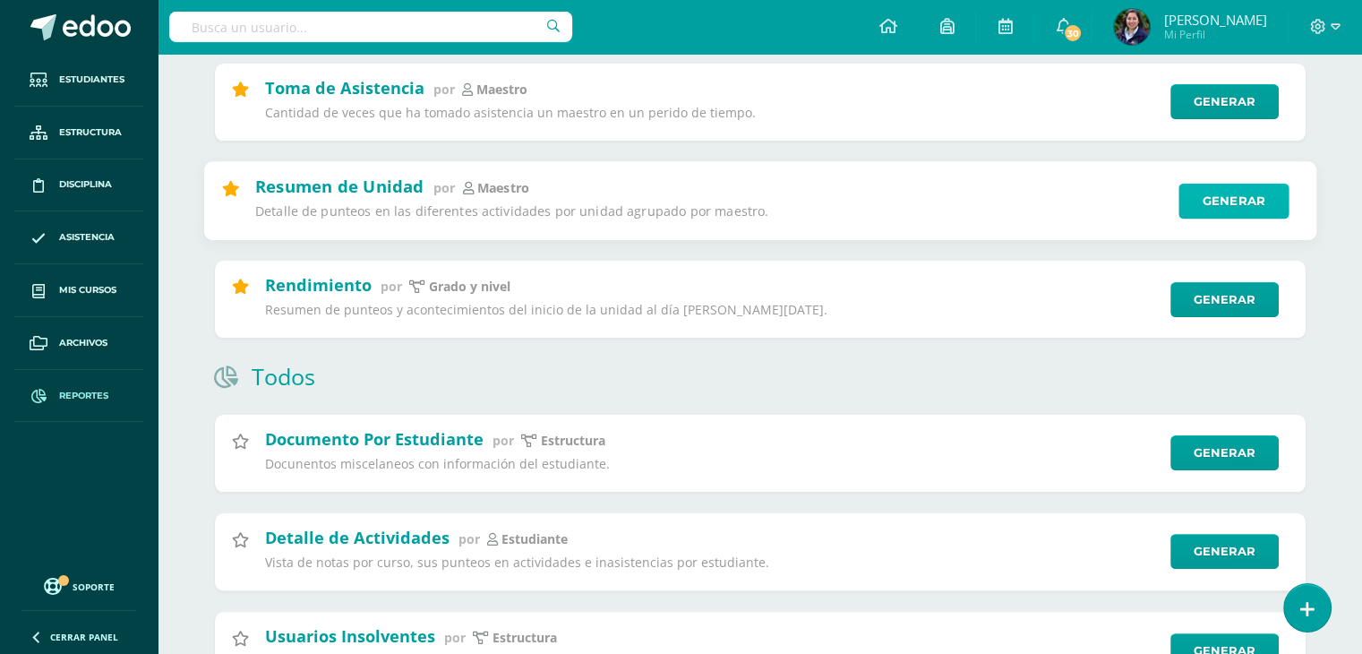
click at [1224, 202] on link "Generar" at bounding box center [1234, 201] width 110 height 36
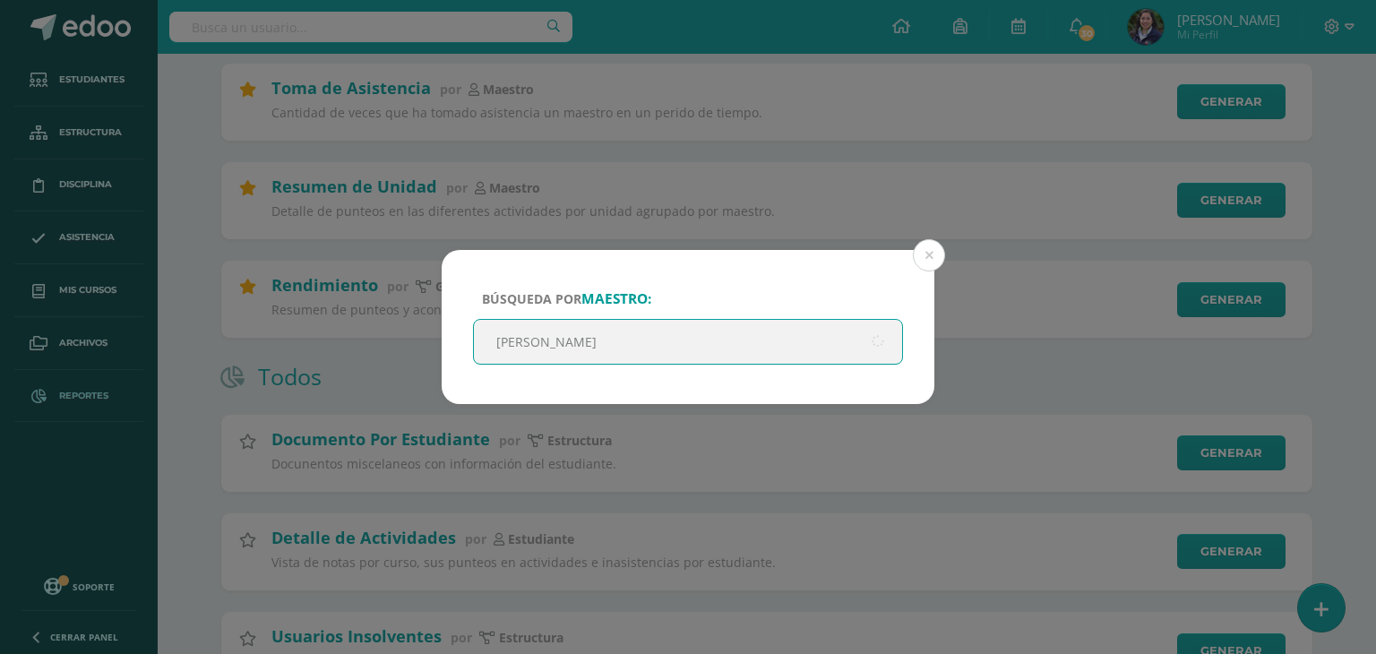
type input "Mariela"
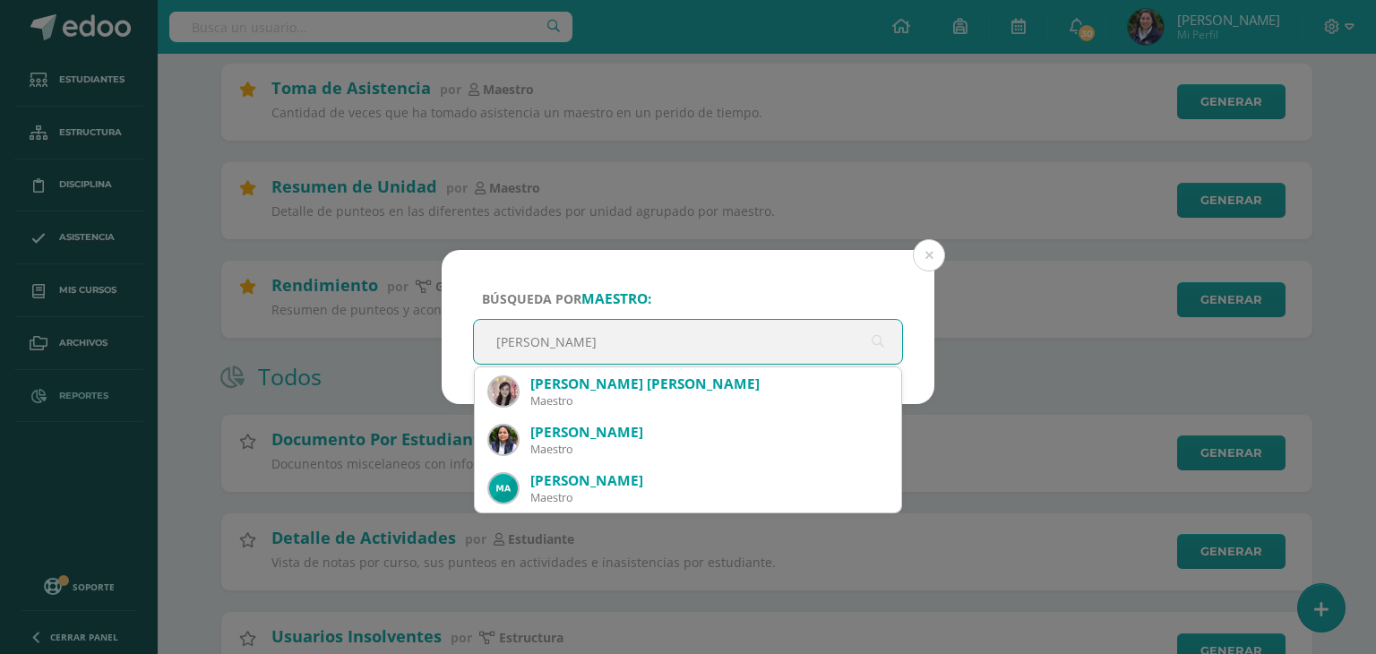
click at [547, 321] on input "Mariela" at bounding box center [688, 342] width 428 height 44
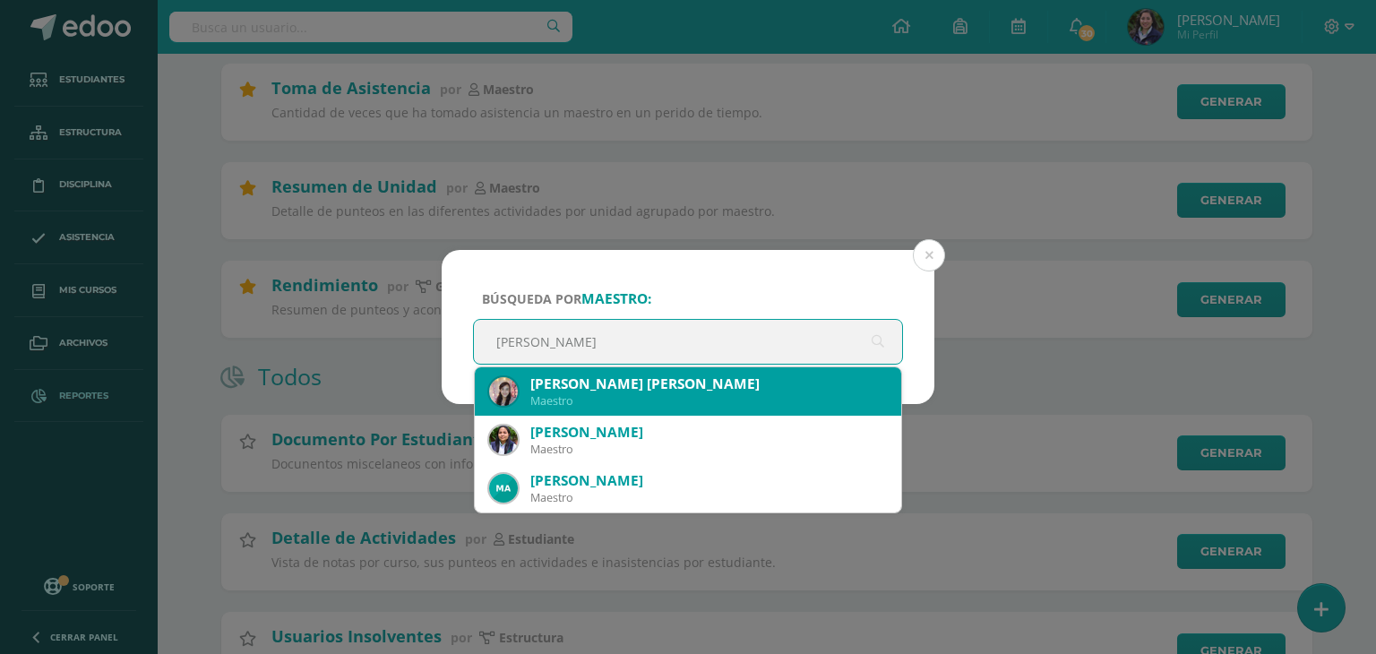
click at [584, 398] on div "Maestro" at bounding box center [708, 400] width 356 height 15
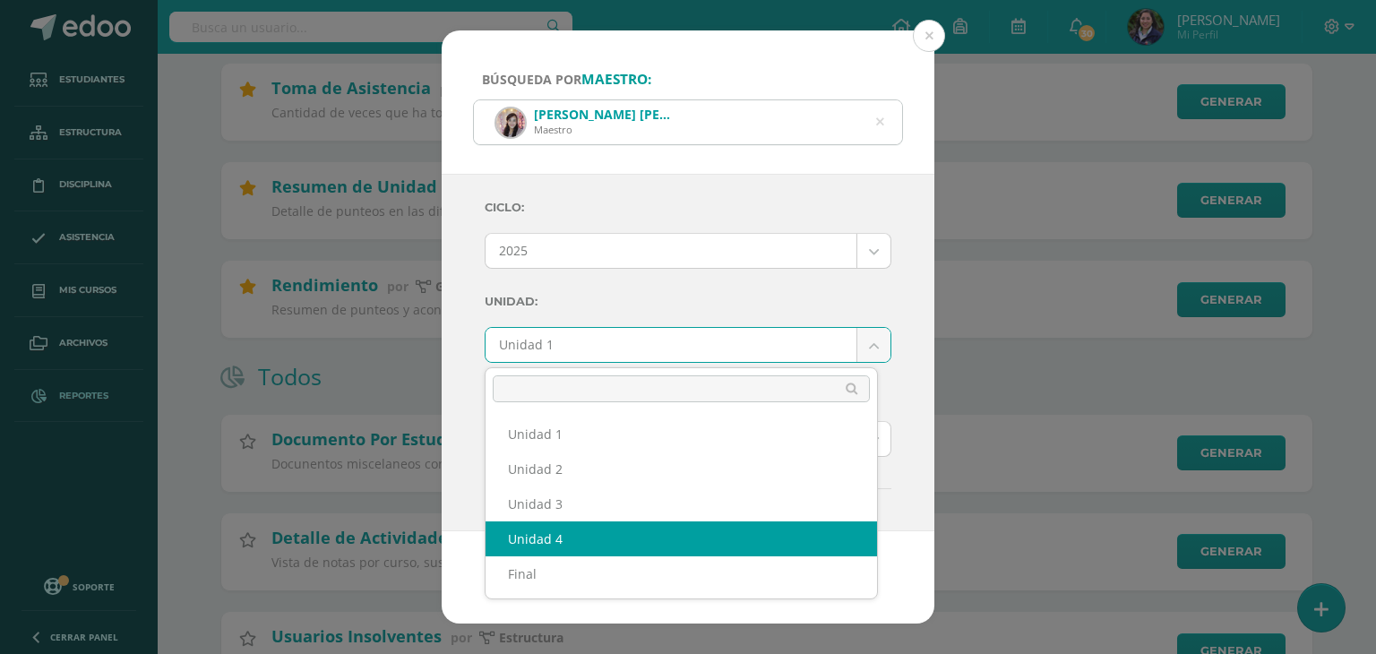
select select "Unidad 4"
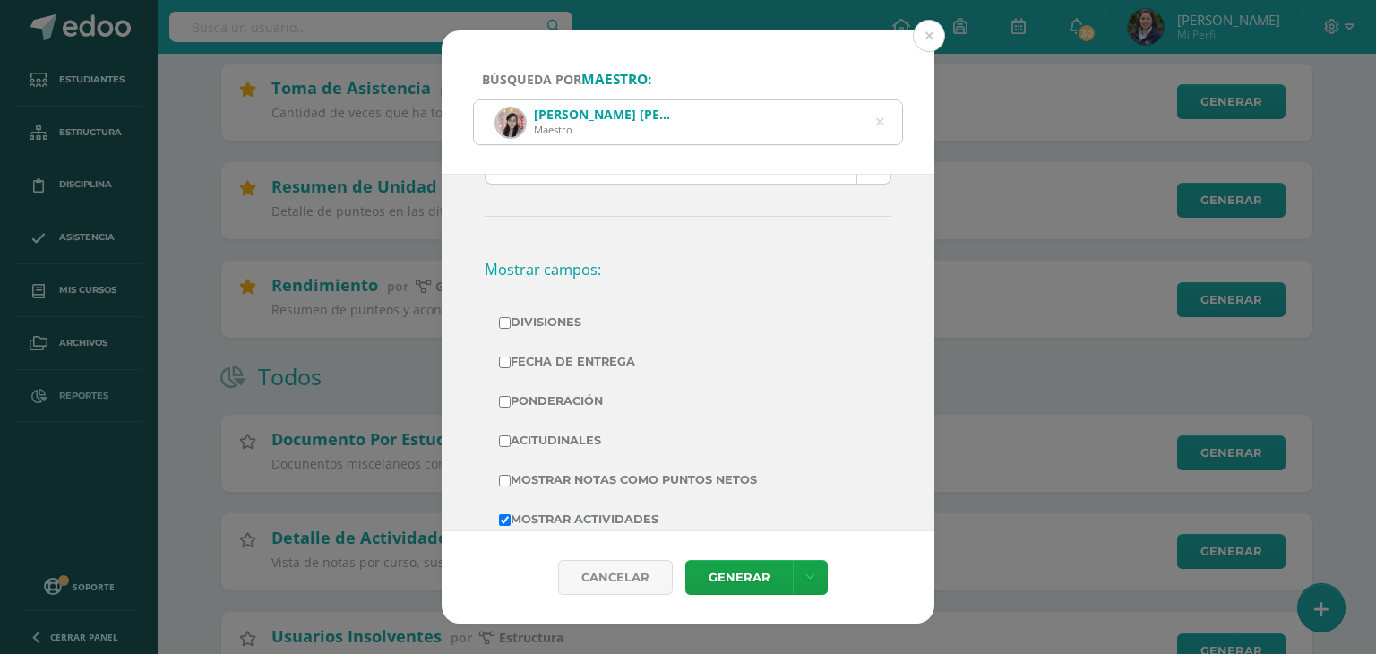
scroll to position [279, 0]
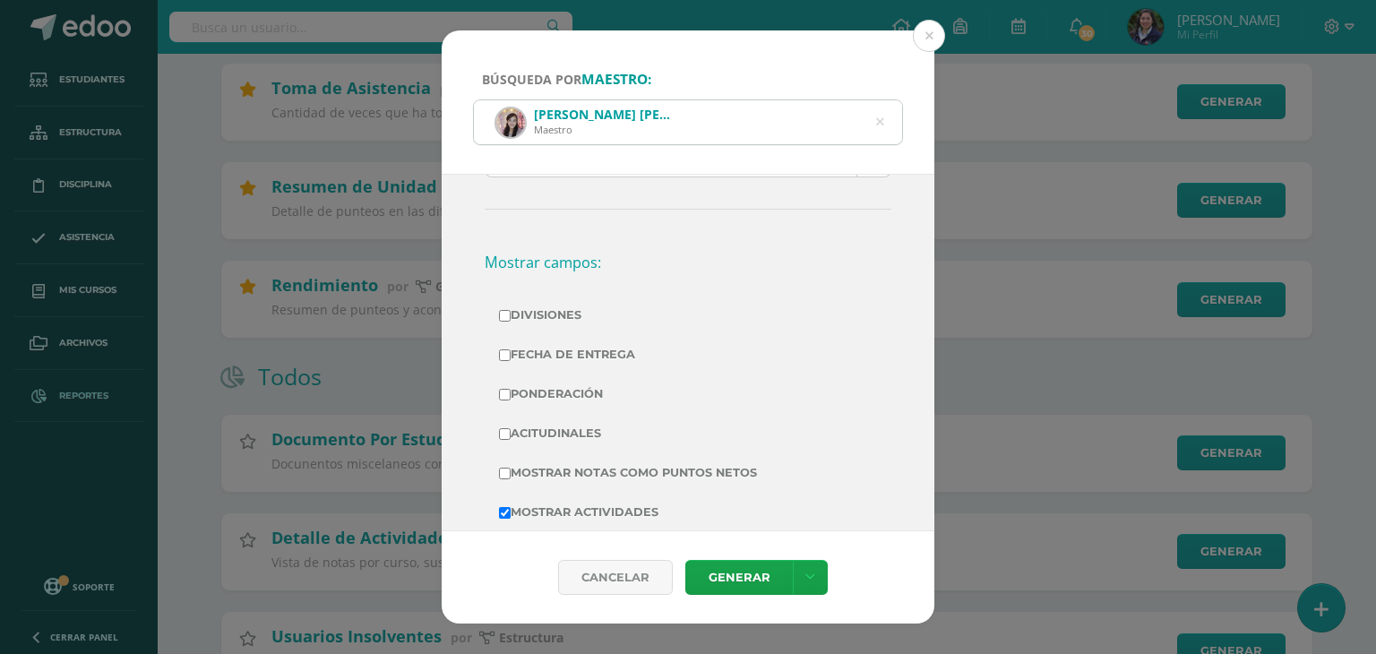
click at [539, 328] on td "Divisiones" at bounding box center [688, 315] width 407 height 39
click at [537, 356] on label "Fecha de Entrega" at bounding box center [688, 354] width 378 height 25
click at [511, 356] on input "Fecha de Entrega" at bounding box center [505, 355] width 12 height 12
checkbox input "true"
click at [503, 310] on input "Divisiones" at bounding box center [505, 316] width 12 height 12
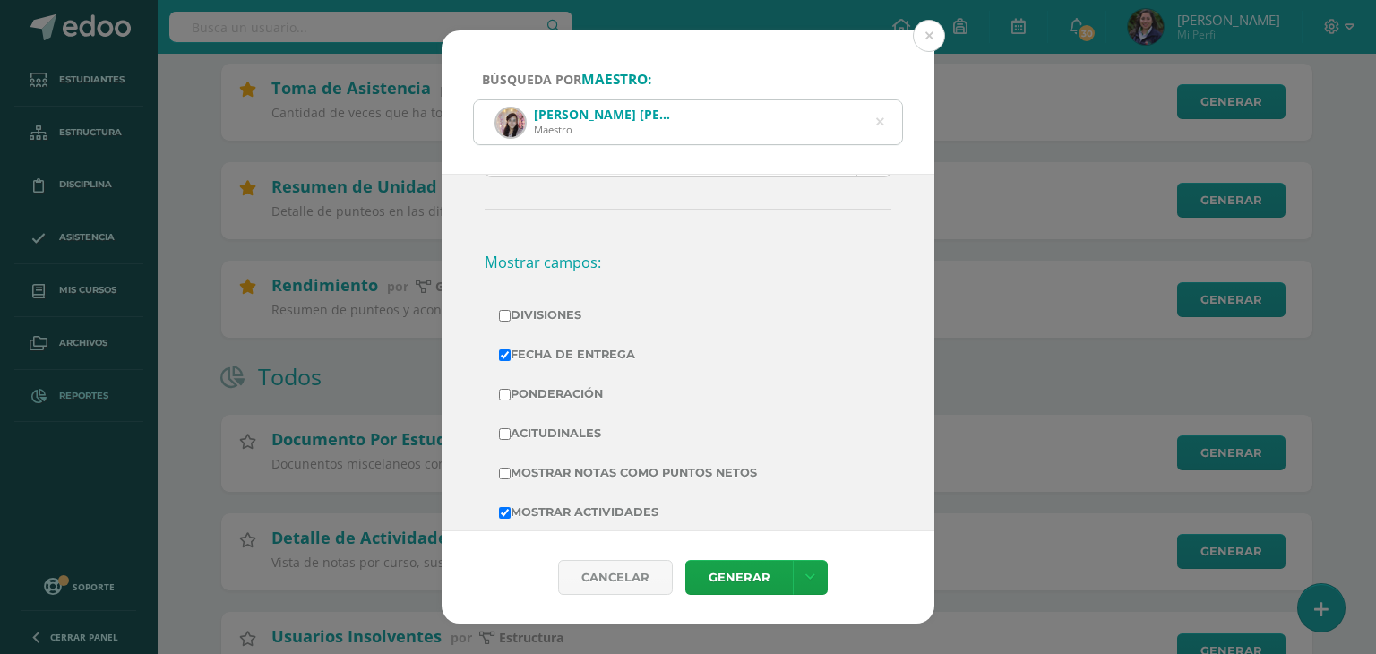
checkbox input "true"
drag, startPoint x: 526, startPoint y: 384, endPoint x: 537, endPoint y: 442, distance: 58.3
click at [537, 442] on tbody "Divisiones Fecha de Entrega Ponderación Acitudinales Mostrar Notas Como Puntos …" at bounding box center [688, 453] width 407 height 315
click at [537, 442] on label "Acitudinales" at bounding box center [688, 433] width 378 height 25
click at [511, 440] on input "Acitudinales" at bounding box center [505, 434] width 12 height 12
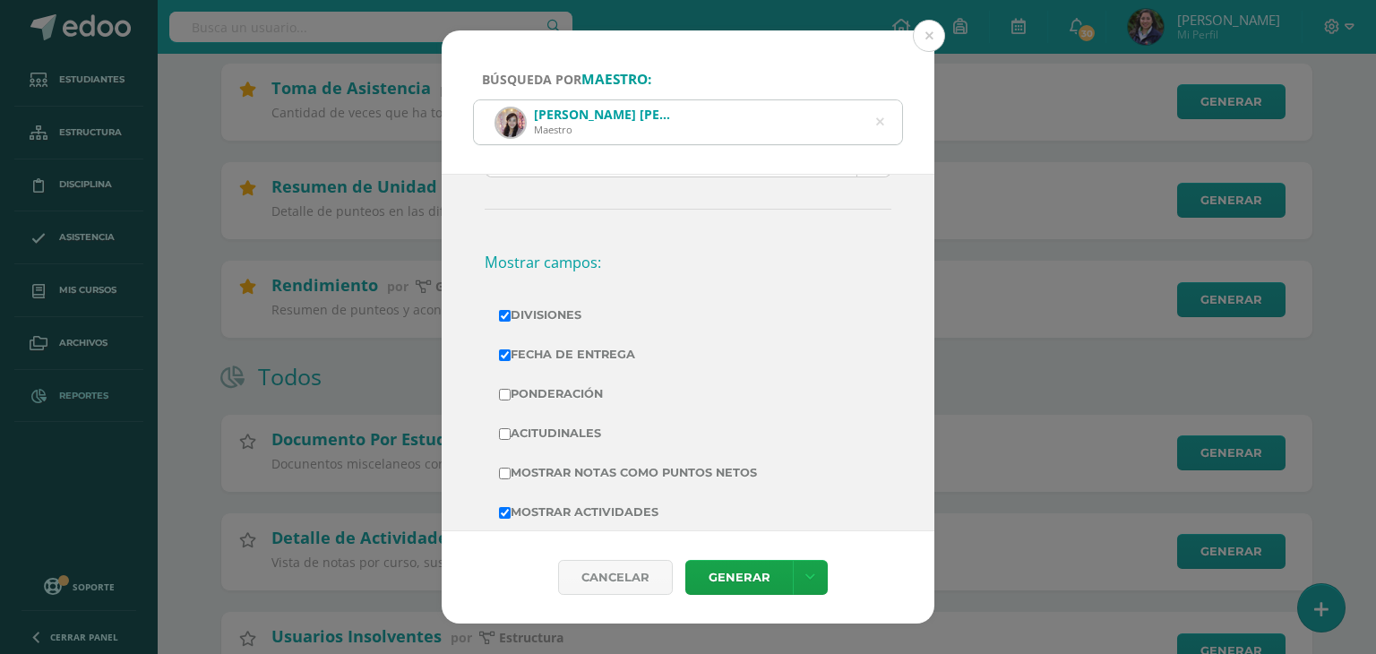
checkbox input "true"
click at [500, 382] on label "Ponderación" at bounding box center [688, 394] width 378 height 25
click at [500, 389] on input "Ponderación" at bounding box center [505, 395] width 12 height 12
checkbox input "true"
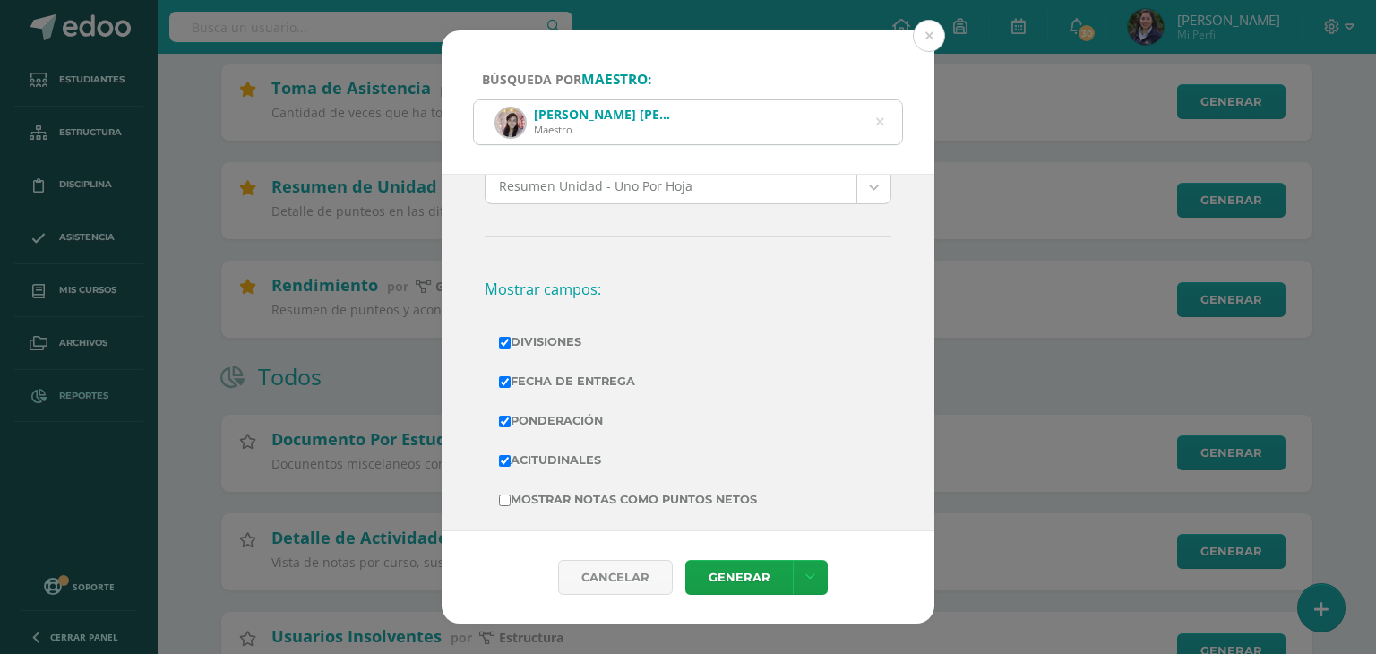
scroll to position [281, 0]
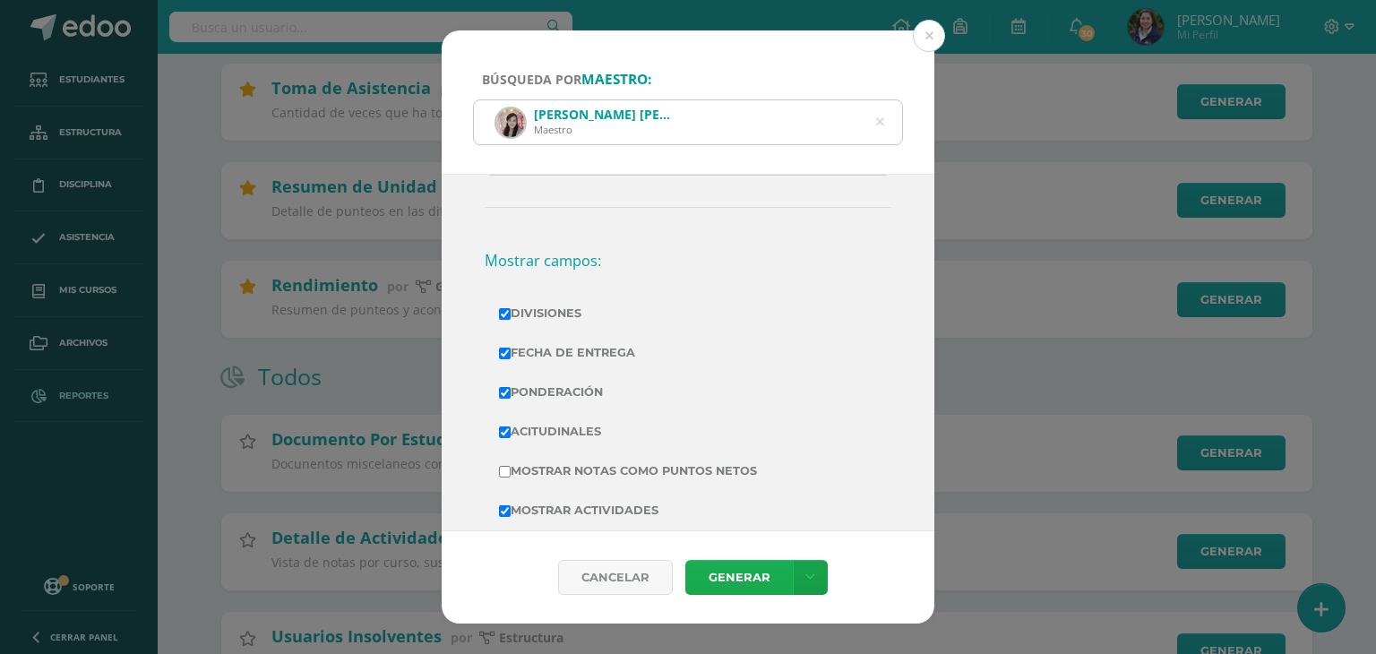
click at [733, 585] on link "Generar" at bounding box center [738, 577] width 107 height 35
